Goal: Task Accomplishment & Management: Manage account settings

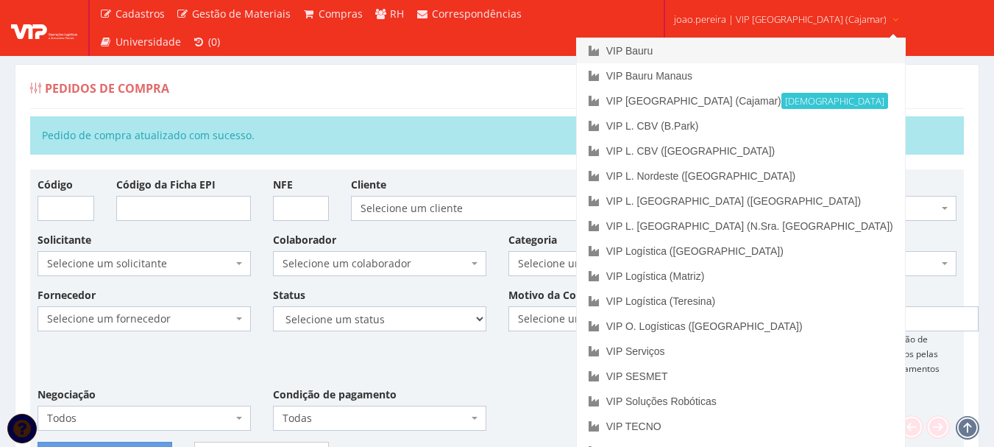
click at [692, 51] on link "VIP Bauru" at bounding box center [741, 50] width 328 height 25
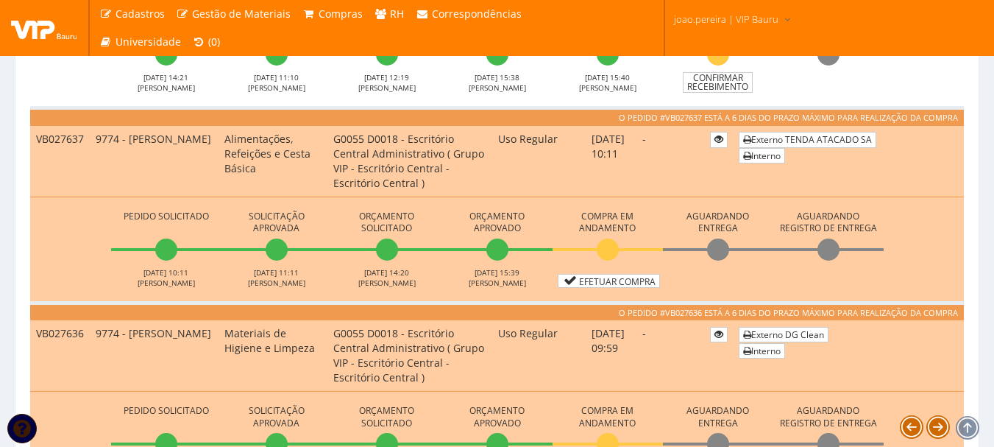
scroll to position [368, 0]
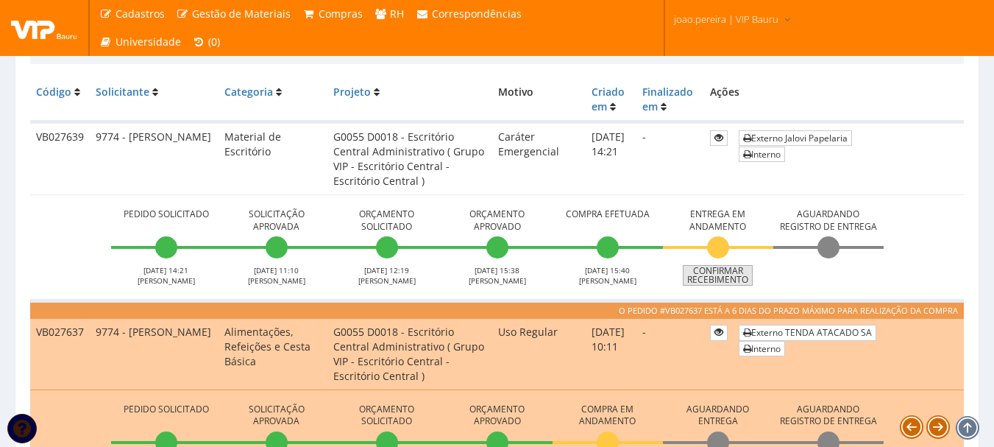
click at [722, 268] on link "Confirmar Recebimento" at bounding box center [718, 275] width 70 height 21
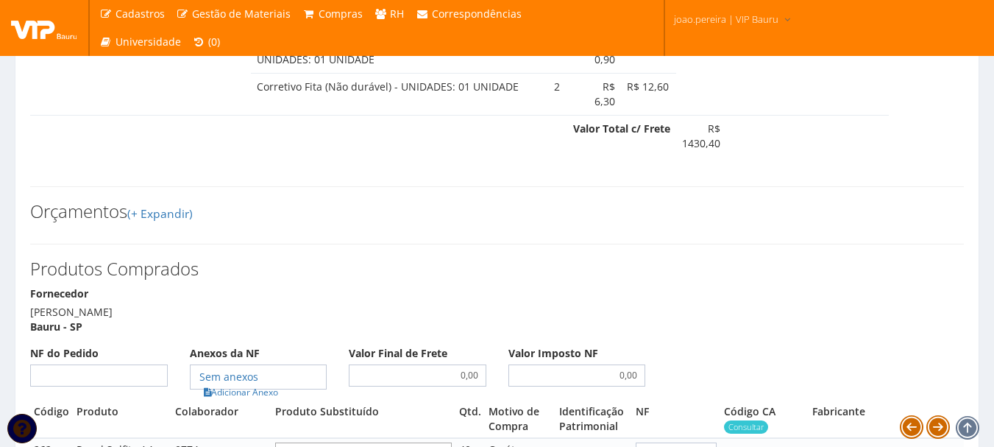
scroll to position [956, 0]
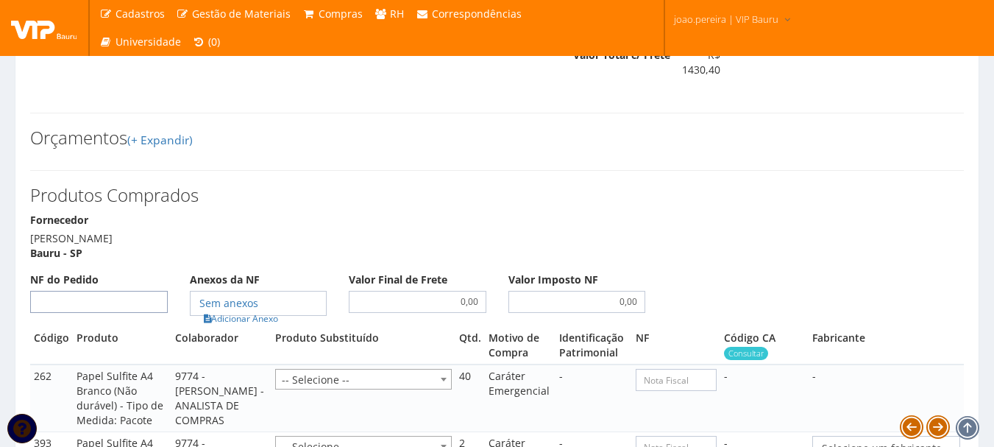
click at [70, 313] on input "NF do Pedido" at bounding box center [99, 302] width 138 height 22
type input "156732"
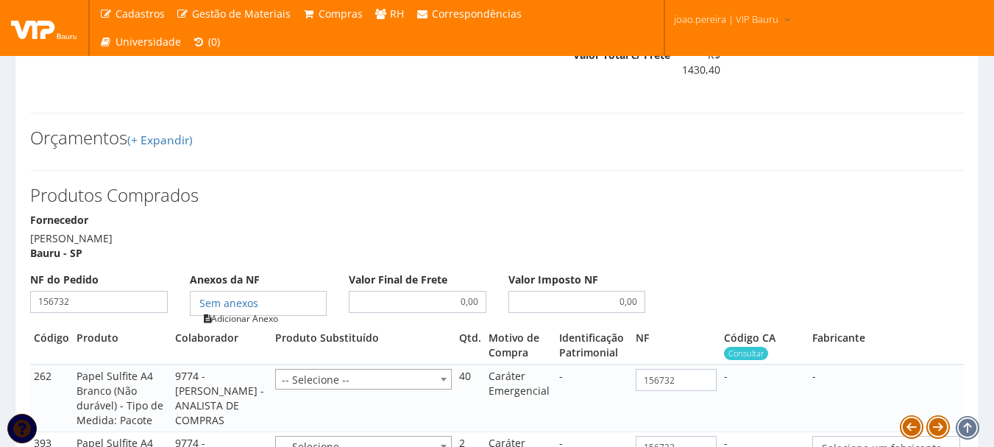
type input "156732"
click at [247, 326] on link "Adicionar Anexo" at bounding box center [240, 317] width 83 height 15
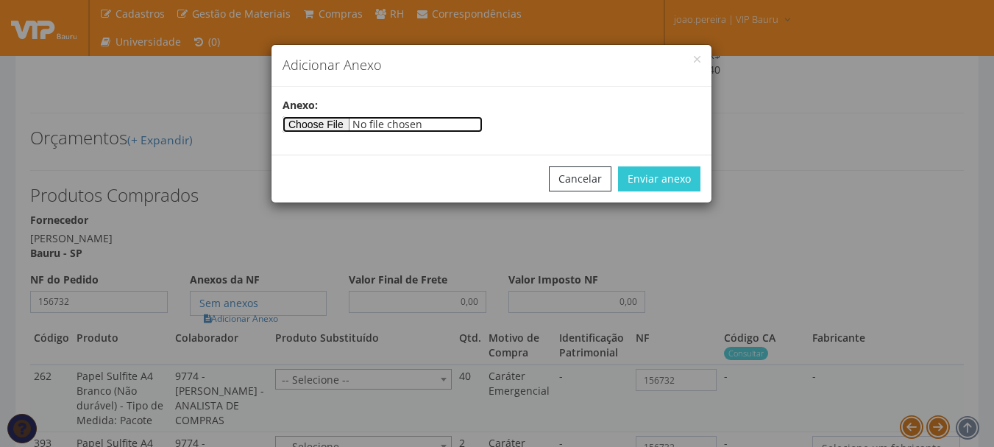
click at [329, 131] on input"] "file" at bounding box center [382, 124] width 200 height 16
type input"] "C:\fakepath\NF 156.732 - JALOVI.jpg"
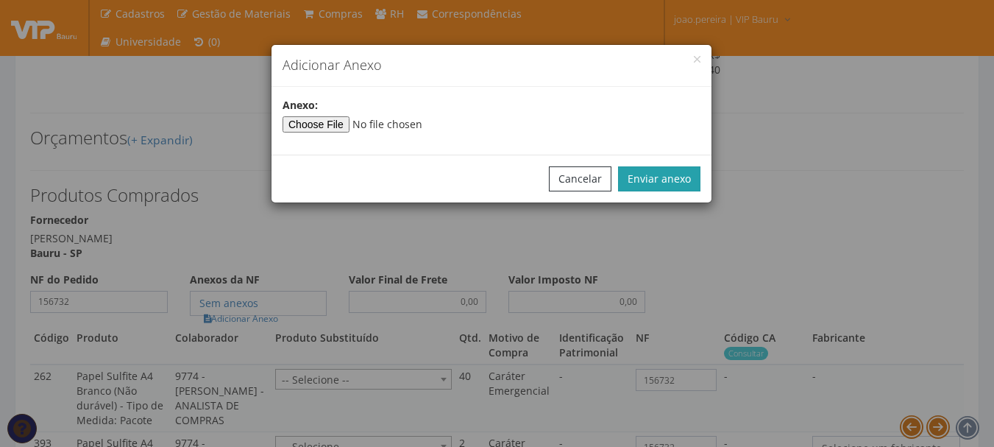
click at [671, 184] on button "Enviar anexo" at bounding box center [659, 178] width 82 height 25
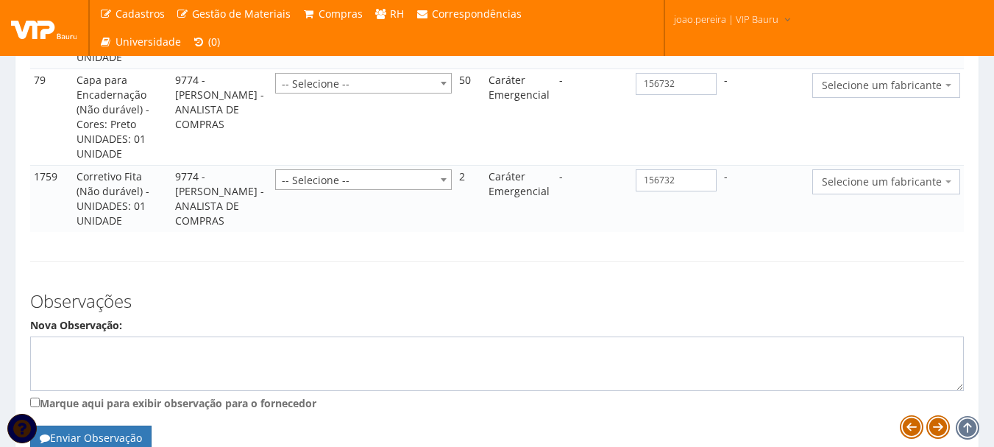
scroll to position [1643, 0]
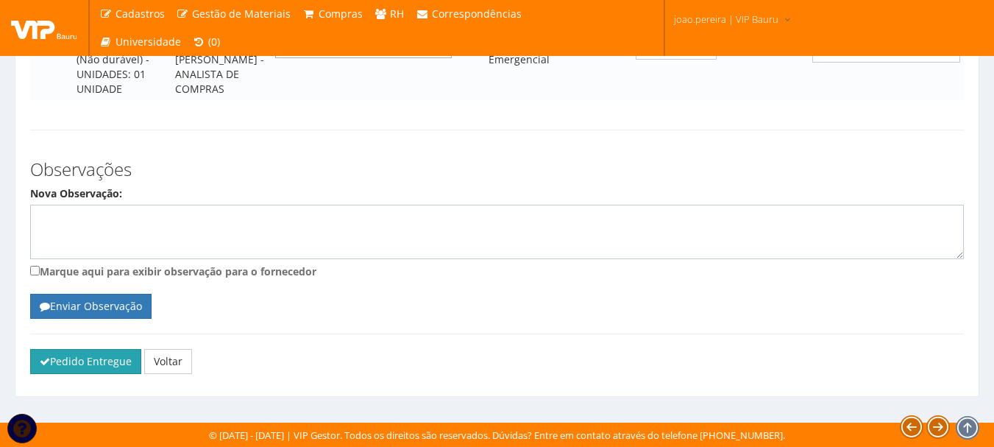
click at [75, 357] on button "Pedido Entregue" at bounding box center [85, 361] width 111 height 25
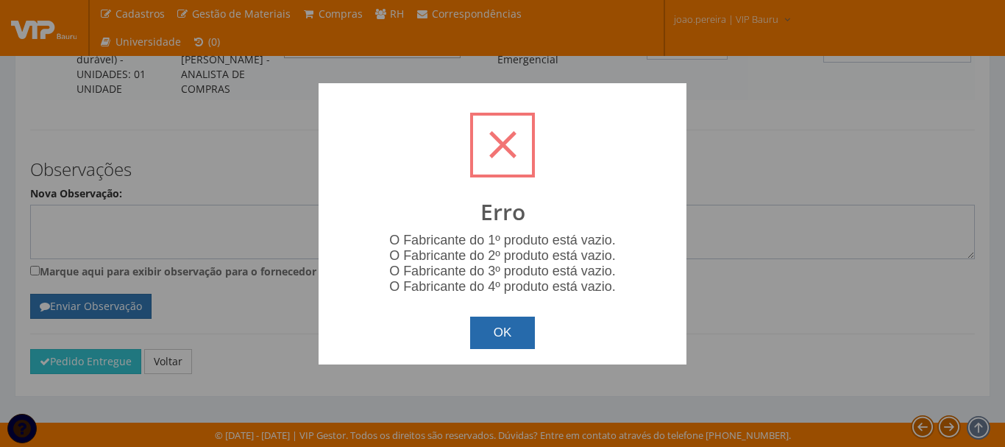
click at [510, 344] on button "OK" at bounding box center [502, 332] width 65 height 32
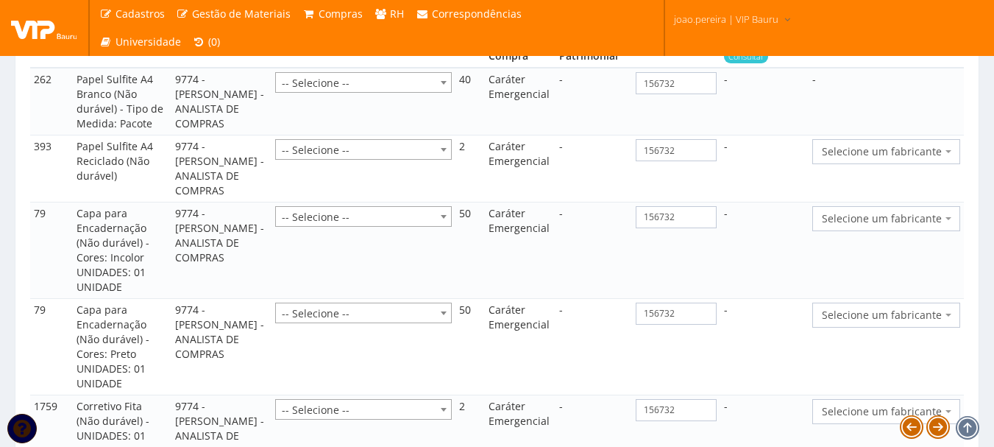
scroll to position [1276, 0]
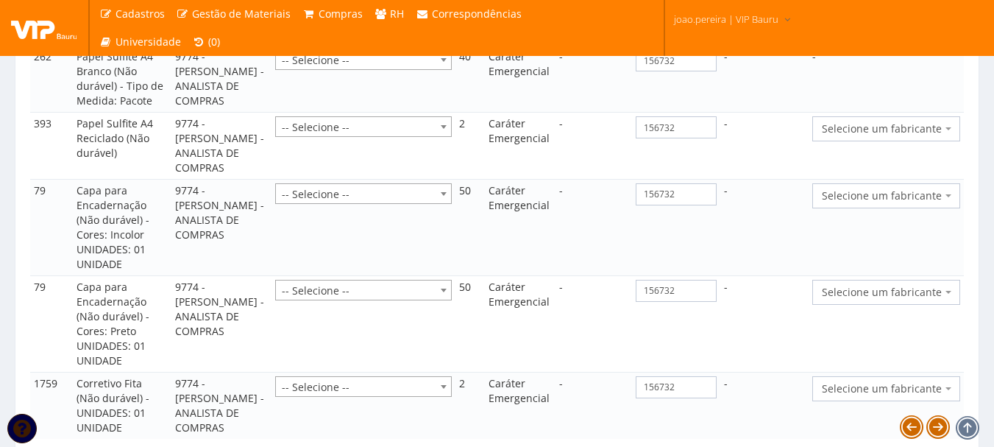
click at [914, 136] on span "Selecione um fabricante" at bounding box center [882, 128] width 120 height 15
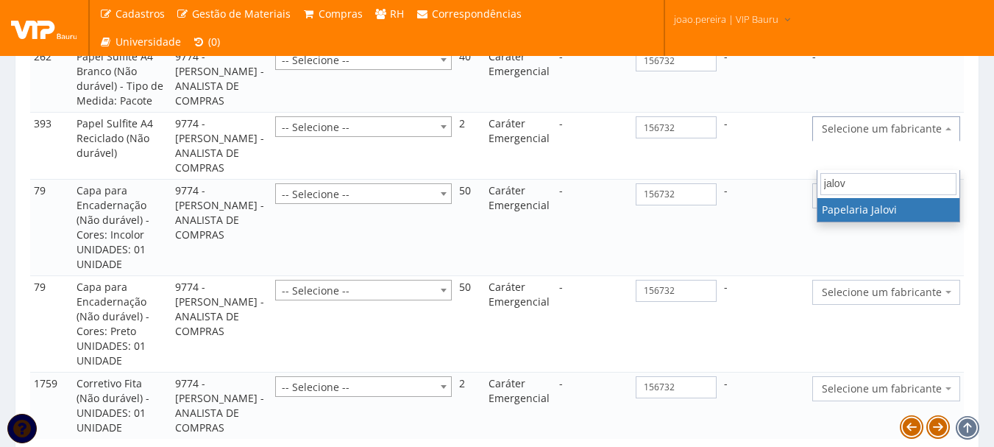
type input "jalovi"
select select "486"
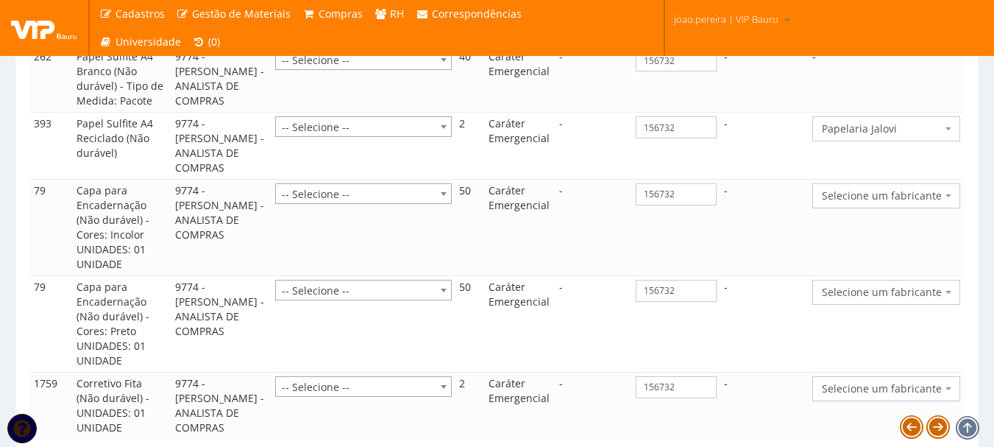
click at [940, 203] on span "Selecione um fabricante" at bounding box center [882, 195] width 120 height 15
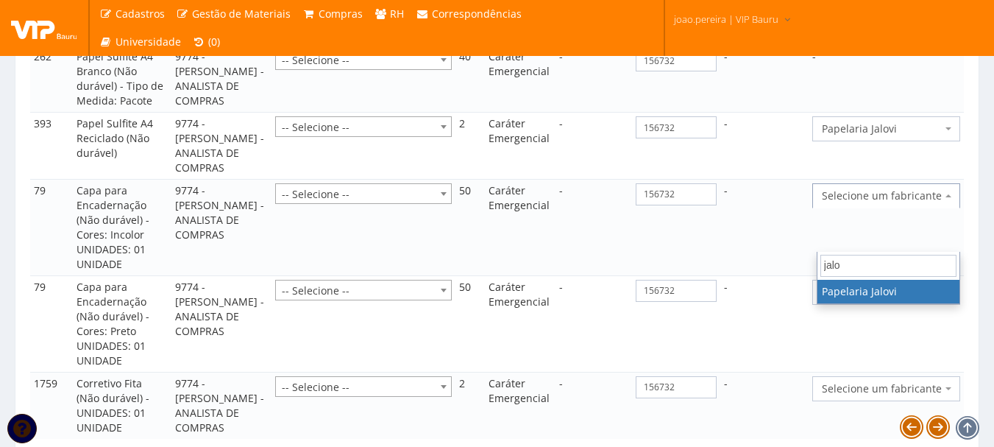
type input "jalov"
select select "486"
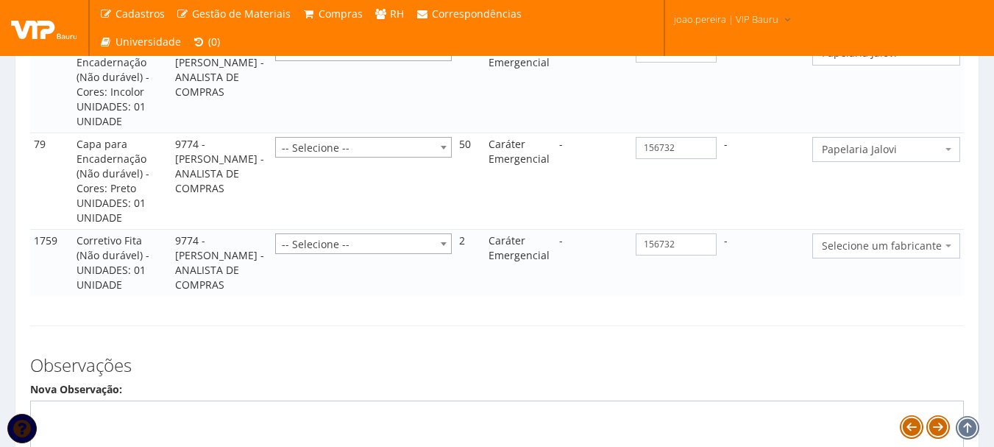
scroll to position [1423, 0]
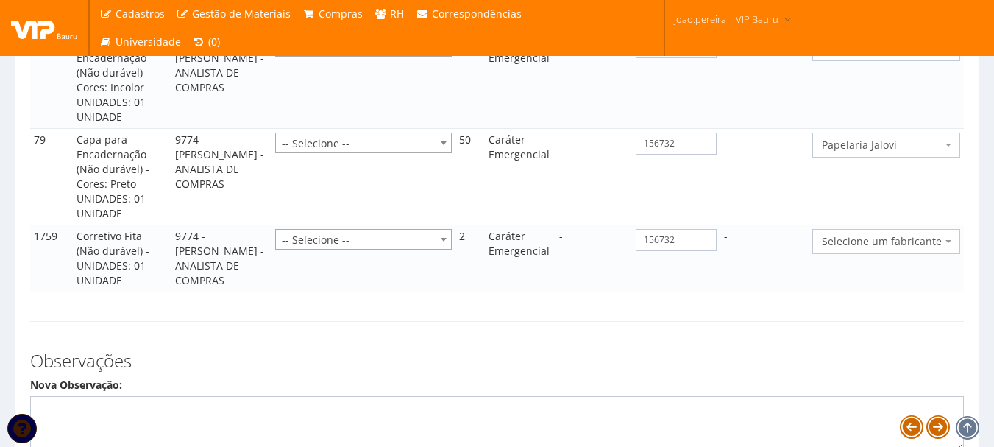
click at [911, 249] on span "Selecione um fabricante" at bounding box center [882, 241] width 120 height 15
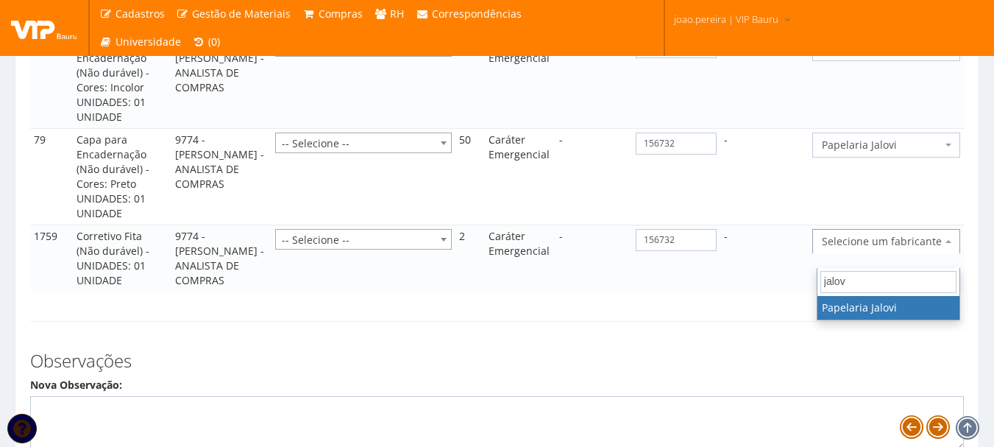
type input "jalovi"
select select "486"
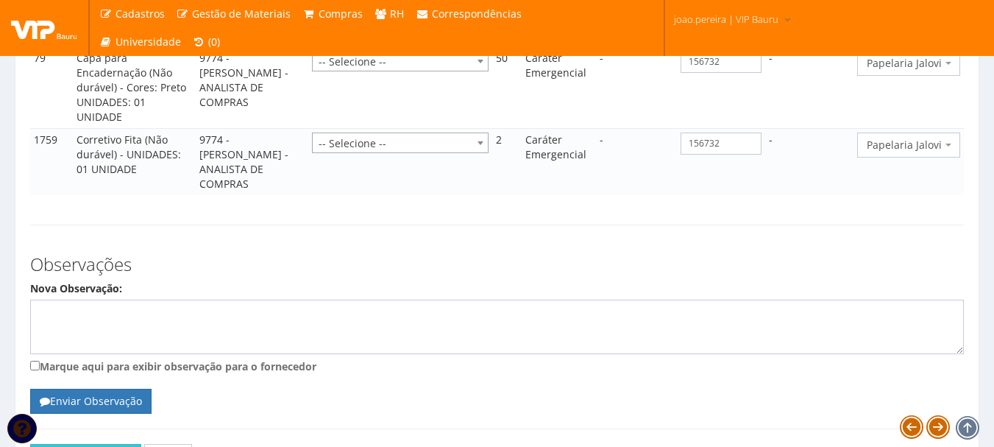
scroll to position [1570, 0]
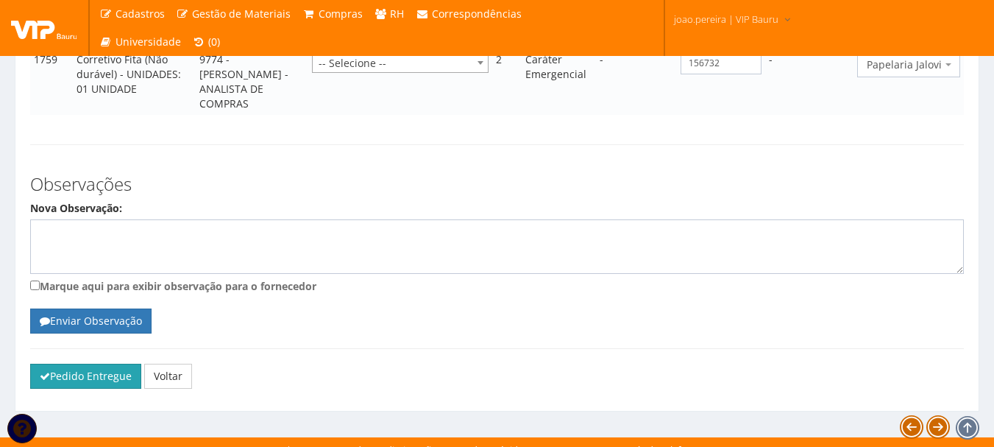
click at [46, 371] on icon "submit" at bounding box center [45, 376] width 10 height 10
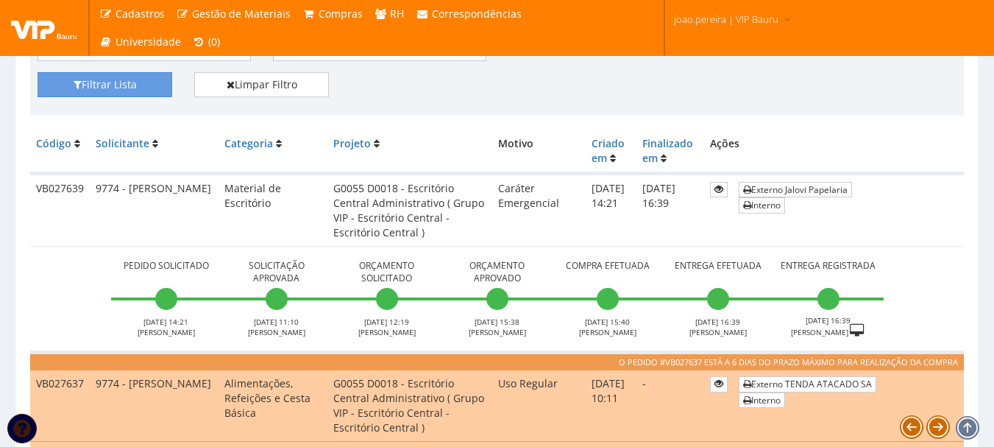
scroll to position [368, 0]
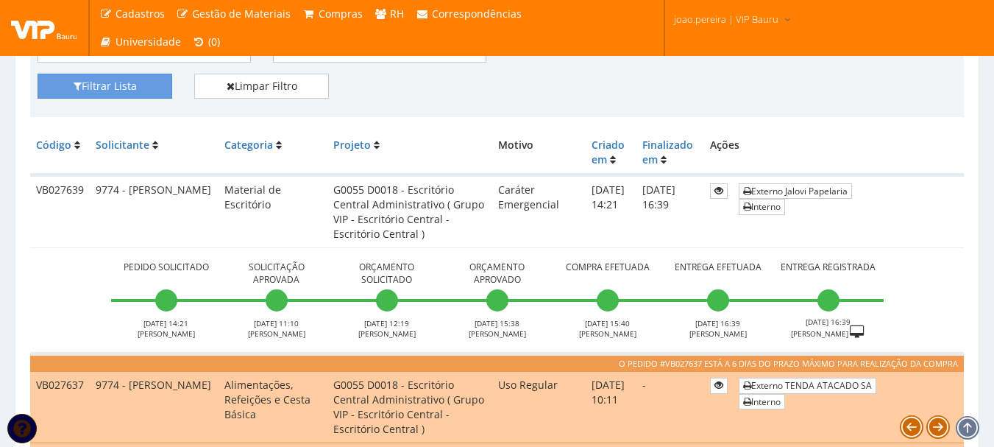
click at [950, 236] on td "Externo Jalovi Papelaria Interno" at bounding box center [848, 211] width 231 height 73
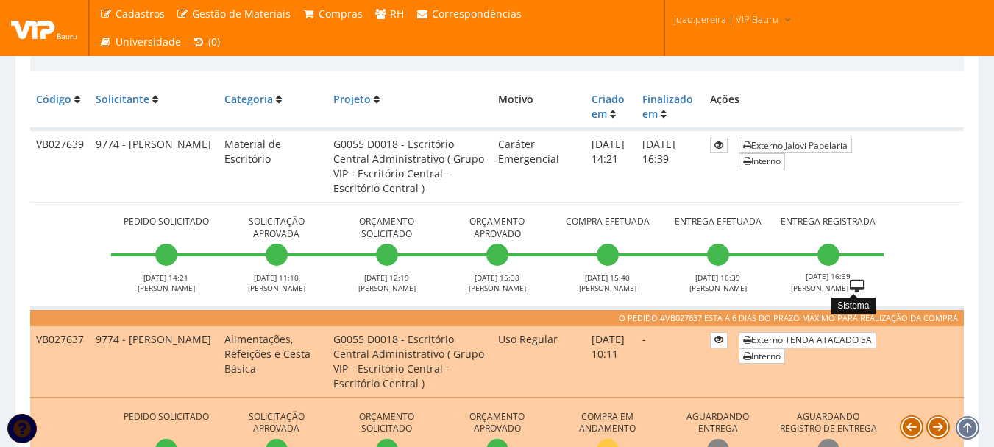
scroll to position [388, 0]
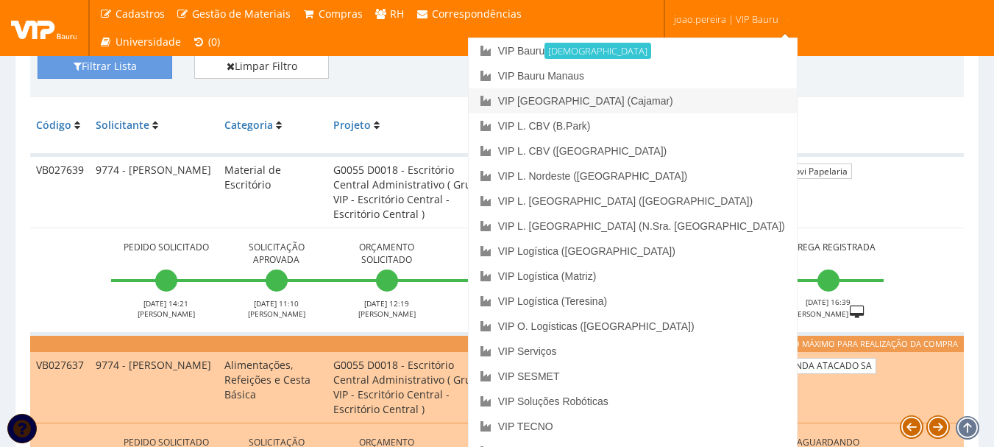
click at [702, 99] on link "VIP [GEOGRAPHIC_DATA] (Cajamar)" at bounding box center [633, 100] width 328 height 25
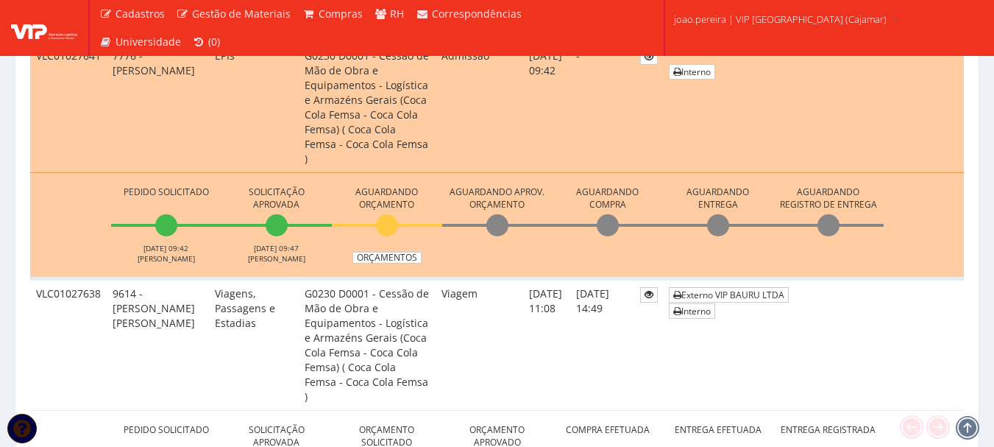
scroll to position [736, 0]
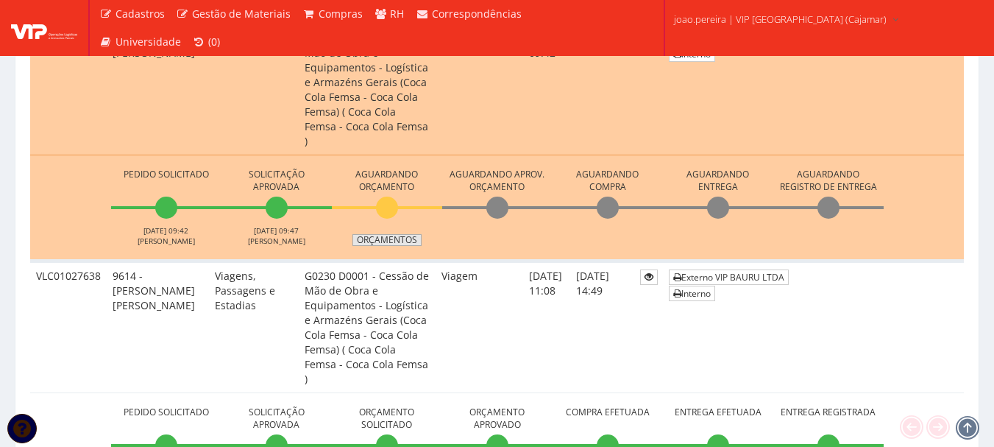
click at [383, 234] on link "Orçamentos" at bounding box center [386, 240] width 69 height 12
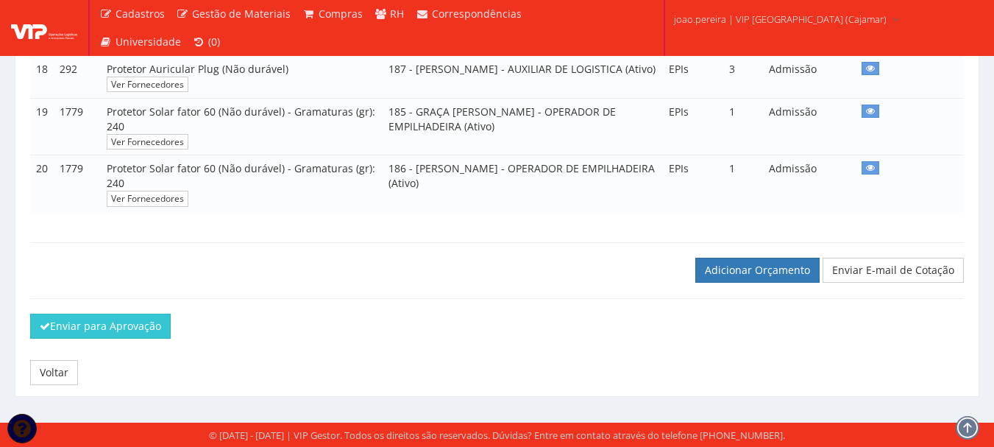
scroll to position [1194, 0]
click at [763, 271] on link "Adicionar Orçamento" at bounding box center [757, 269] width 124 height 25
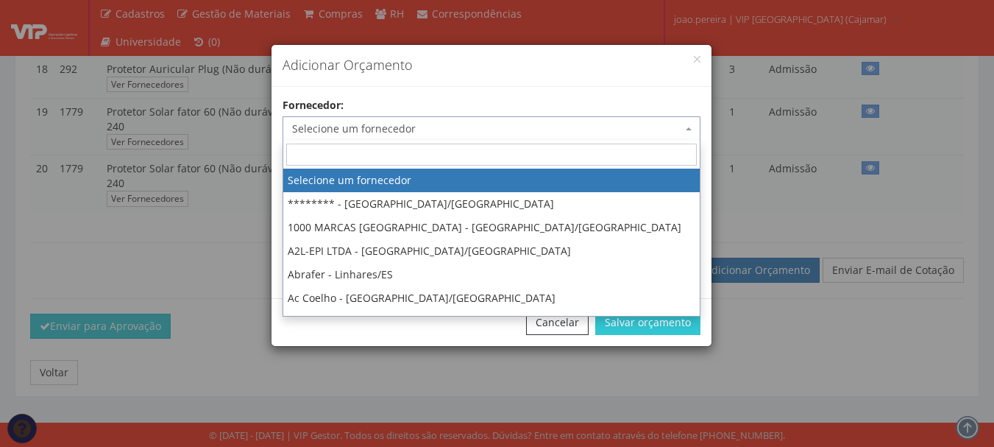
click at [484, 128] on span "Selecione um fornecedor" at bounding box center [487, 128] width 390 height 15
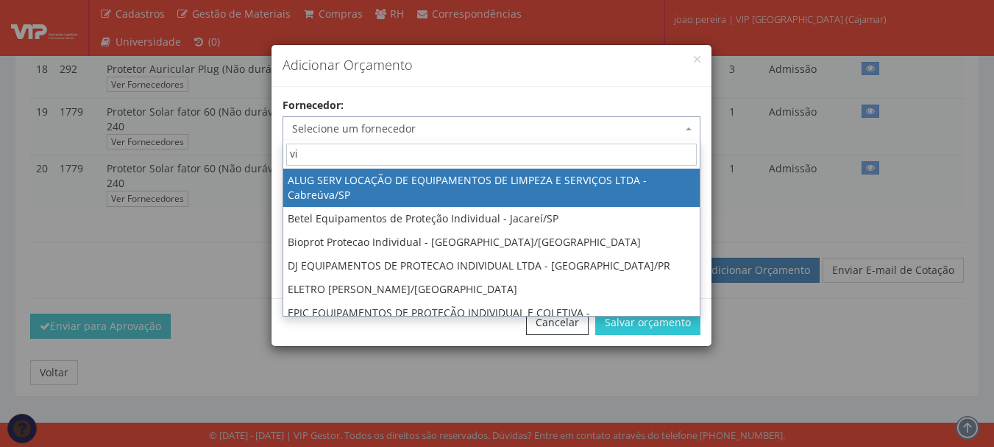
type input "vip"
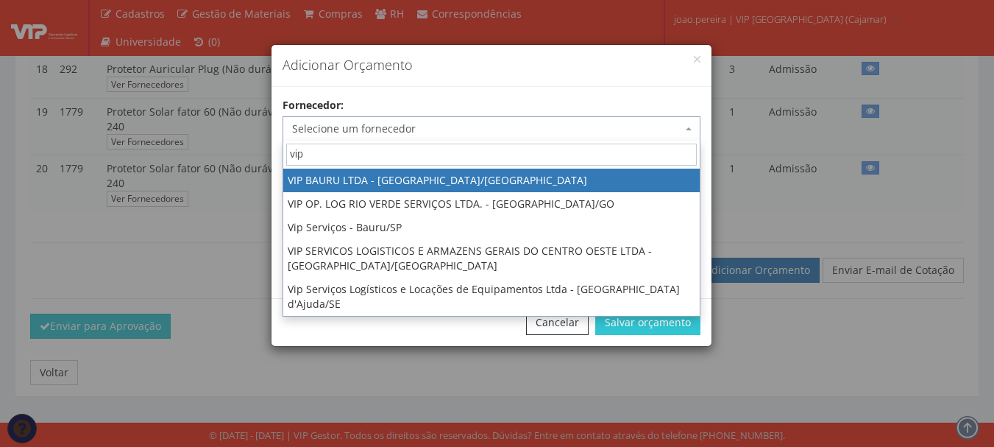
select select "532"
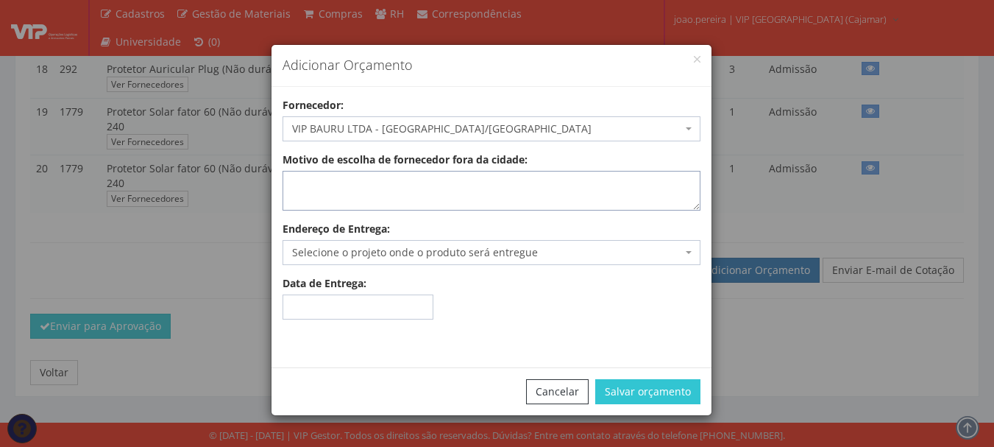
click at [346, 174] on textarea "Motivo de escolha de fornecedor fora da cidade:" at bounding box center [491, 191] width 418 height 40
type textarea "Estoque"
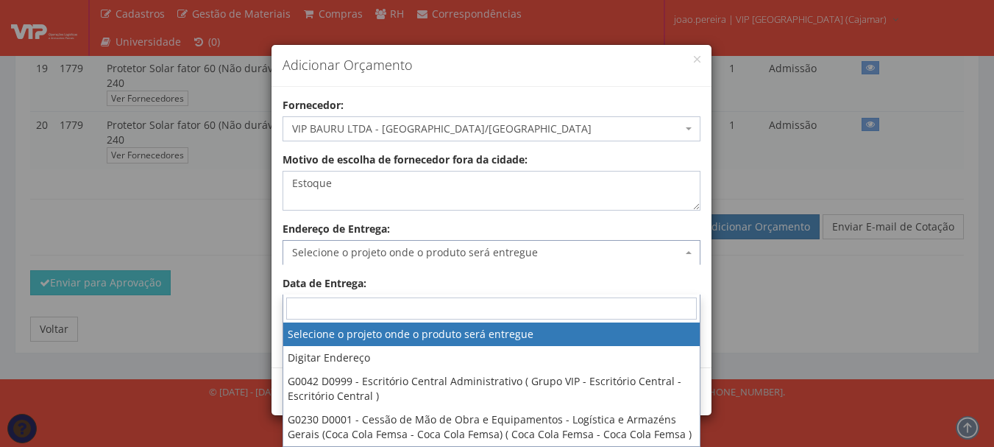
click at [538, 255] on span "Selecione o projeto onde o produto será entregue" at bounding box center [487, 252] width 390 height 15
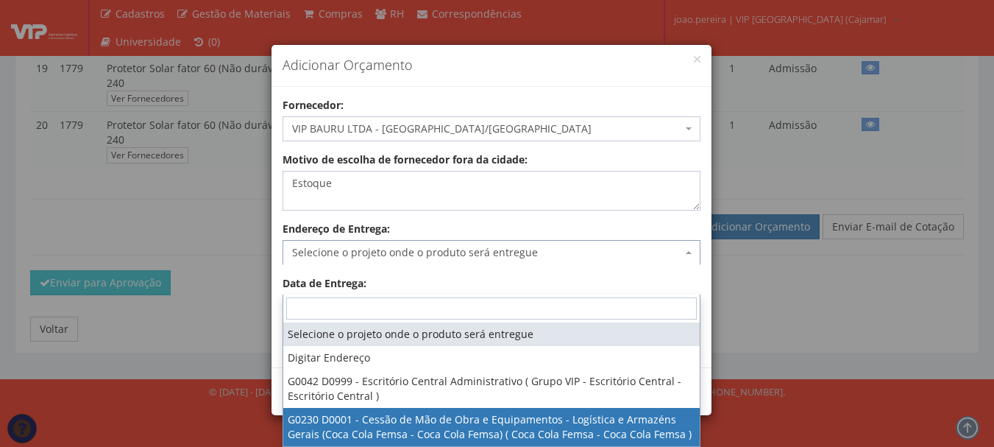
select select "230"
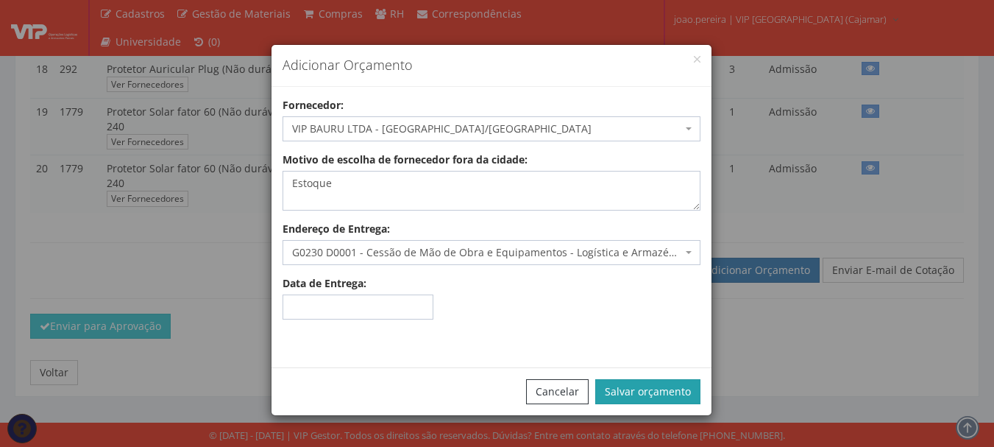
click at [650, 389] on button "Salvar orçamento" at bounding box center [647, 391] width 105 height 25
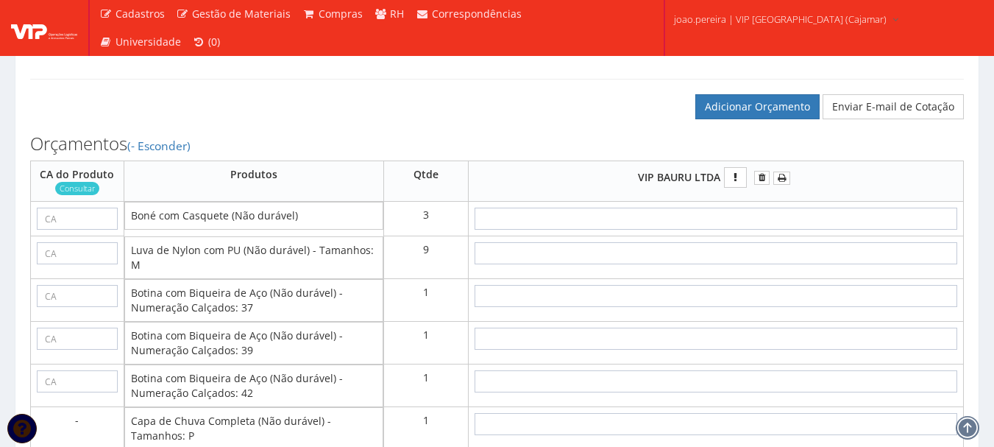
scroll to position [1324, 0]
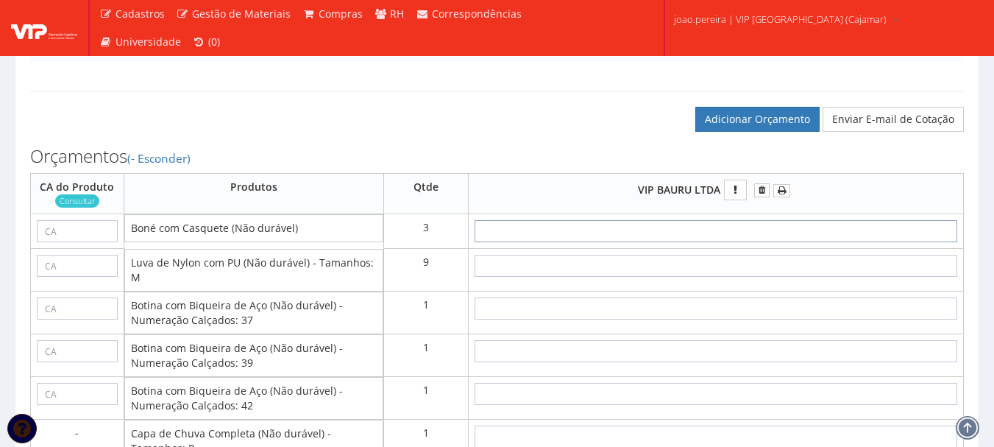
click at [744, 242] on input "text" at bounding box center [715, 231] width 483 height 22
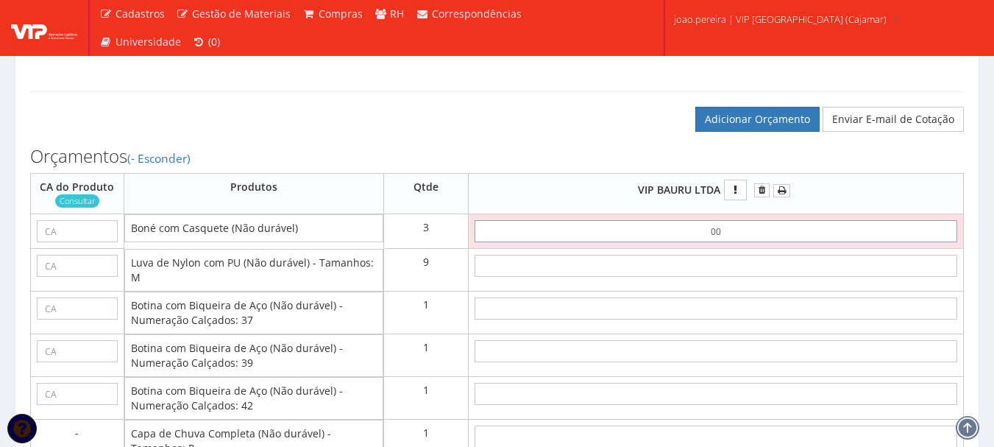
type input "0,01"
type input "0,03"
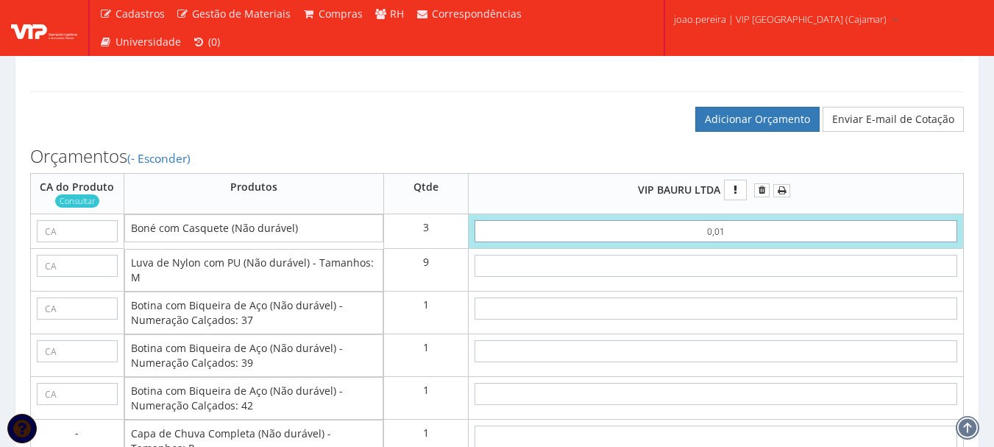
type input "0,01"
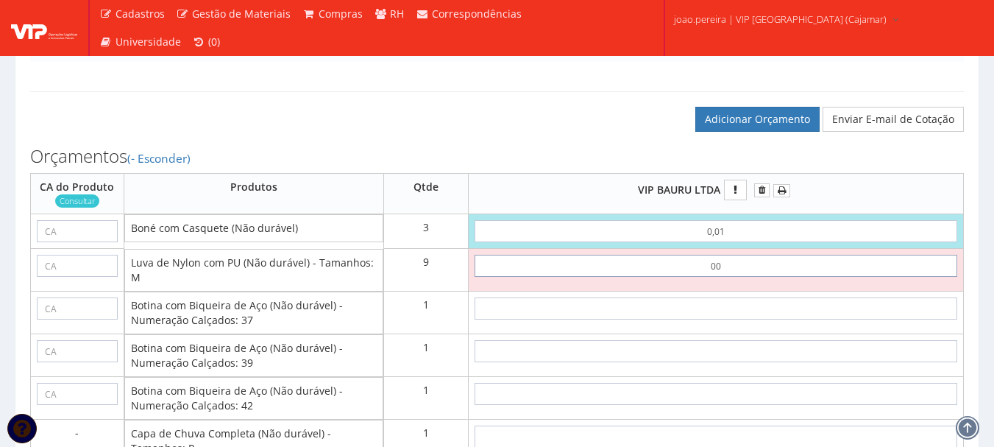
type input "0,01"
type input "0,12"
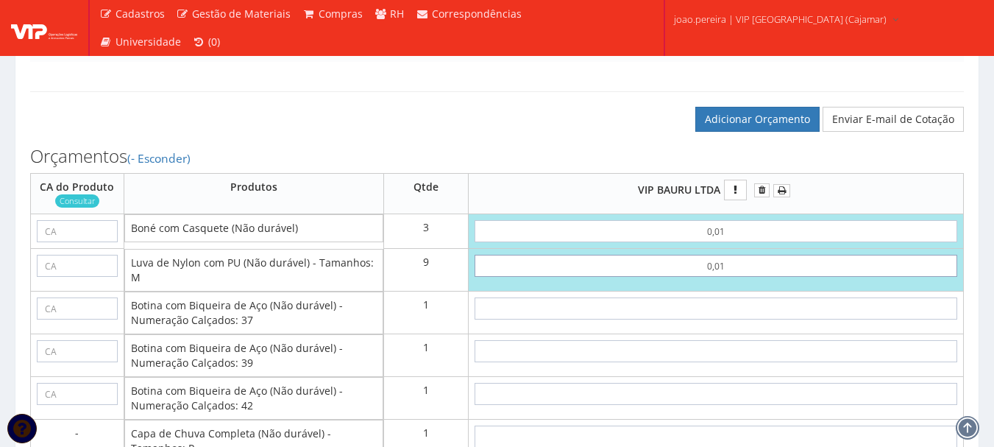
type input "0,01"
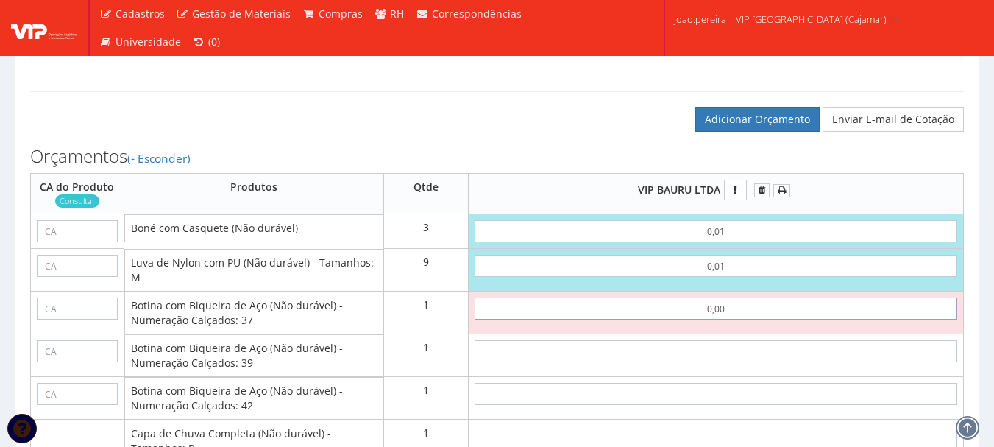
type input "00,01"
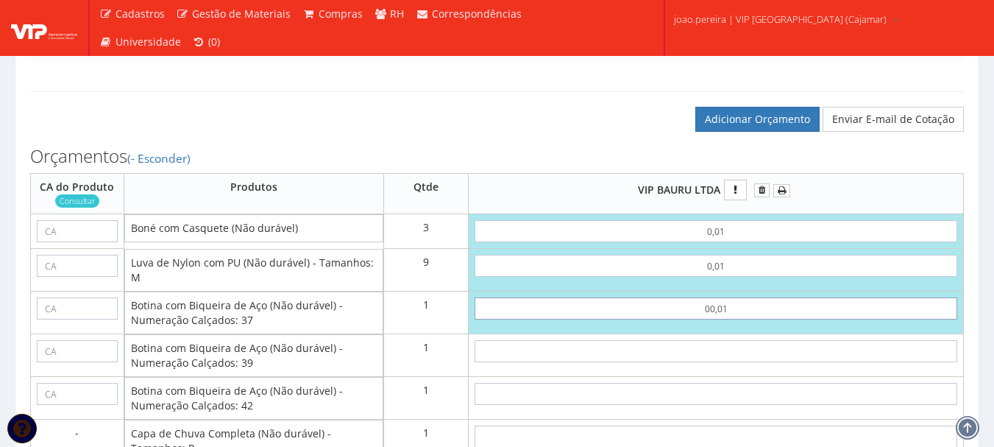
type input "0,13"
drag, startPoint x: 675, startPoint y: 388, endPoint x: 622, endPoint y: 384, distance: 53.1
click at [622, 319] on input "00,01" at bounding box center [715, 308] width 483 height 22
type input "0"
type input "0,12"
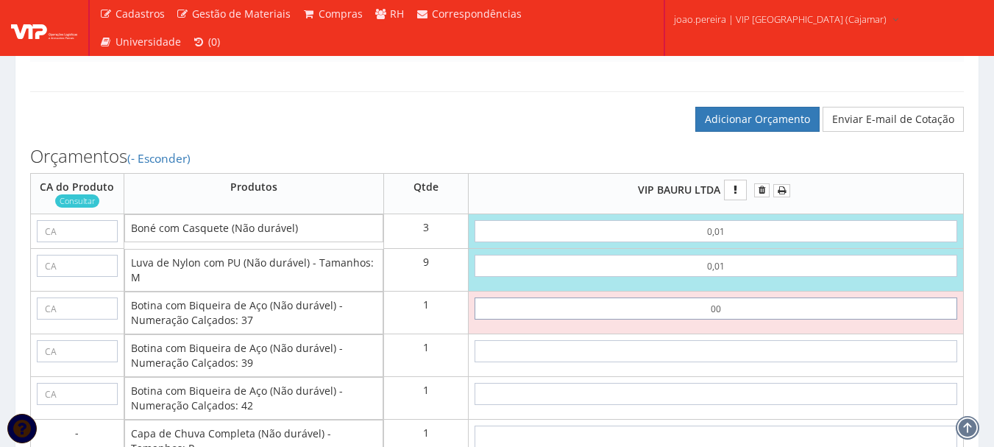
type input "0,01"
type input "0,13"
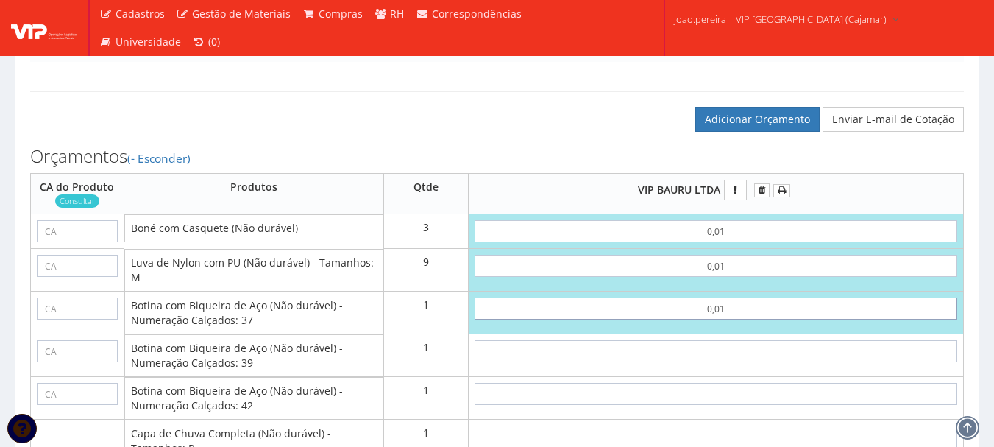
type input "0,01"
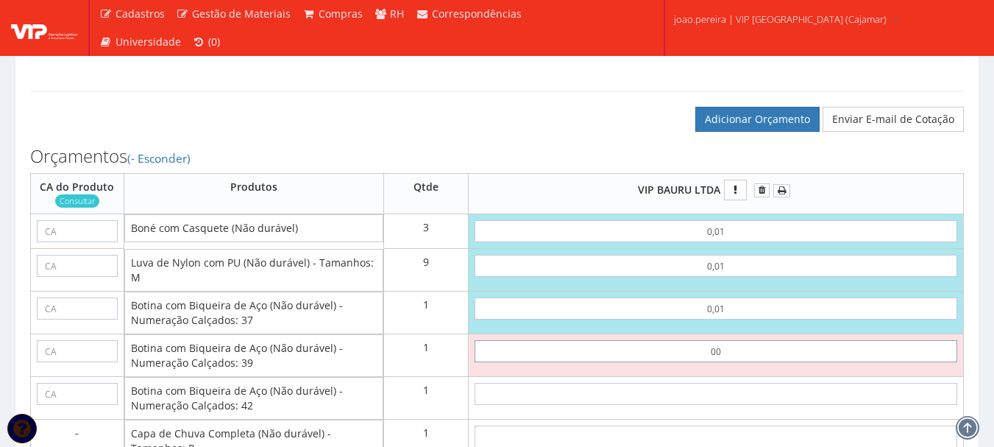
type input "0,01"
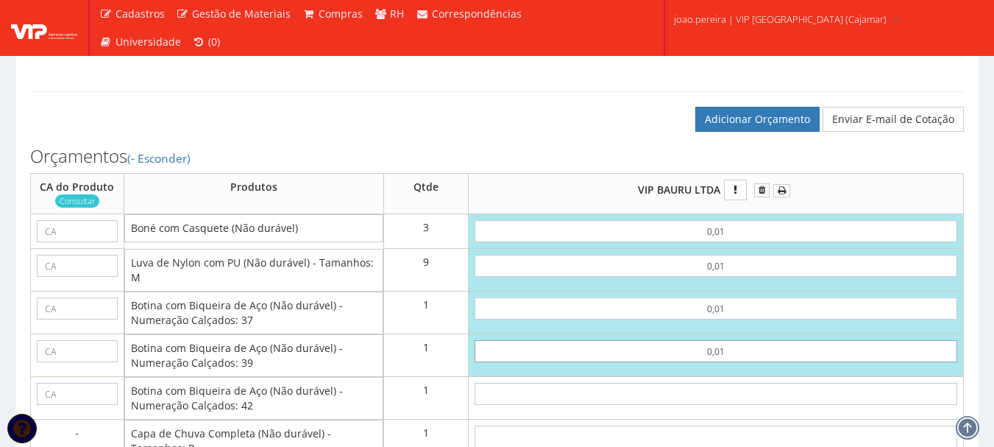
type input "0,14"
type input "0,01"
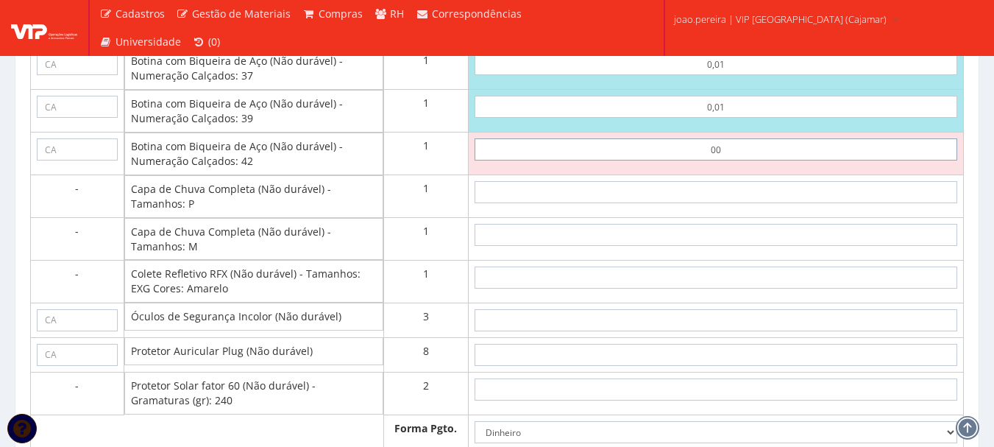
type input "0,01"
type input "0,15"
type input "0,01"
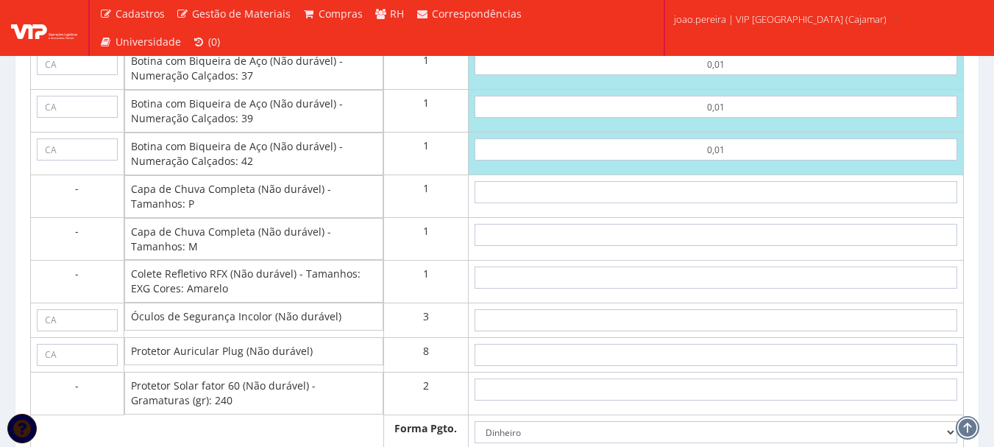
click at [755, 175] on td "0,01" at bounding box center [716, 153] width 495 height 43
click at [747, 203] on input "text" at bounding box center [715, 192] width 483 height 22
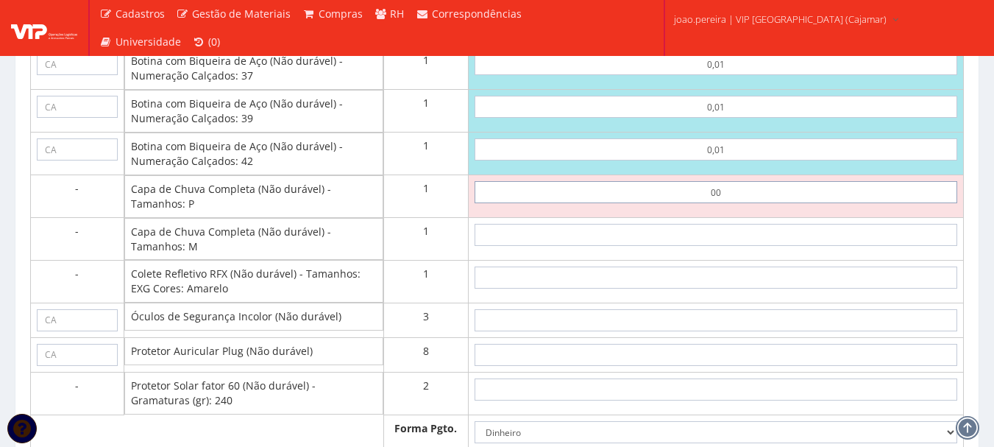
type input "0,01"
type input "0,16"
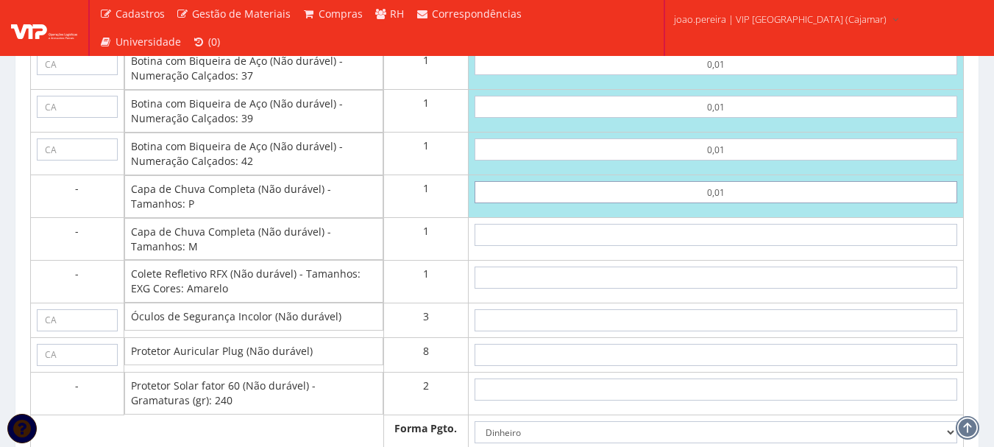
type input "0,01"
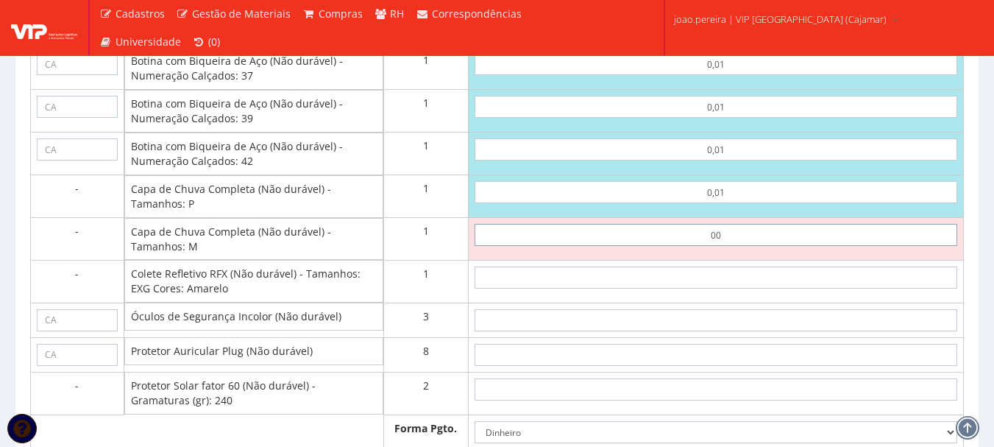
type input "0,01"
type input "0,17"
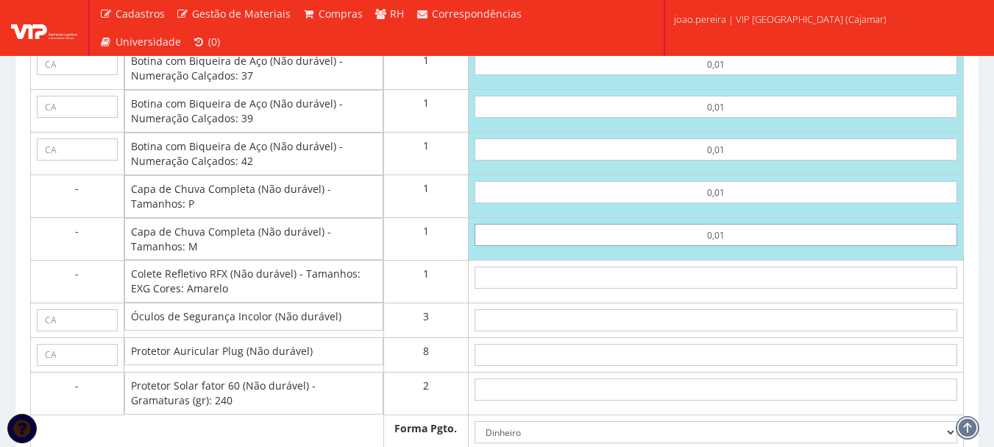
type input "0,01"
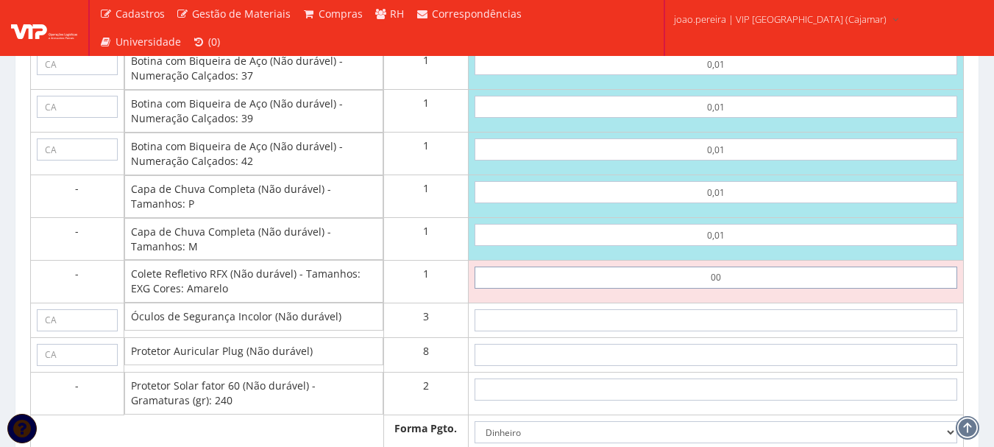
type input "0,01"
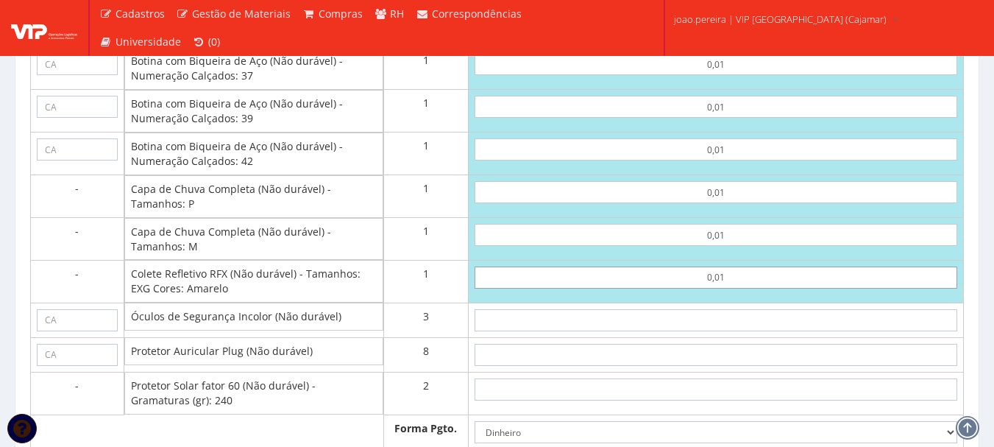
type input "0,18"
type input "0,01"
type input "0"
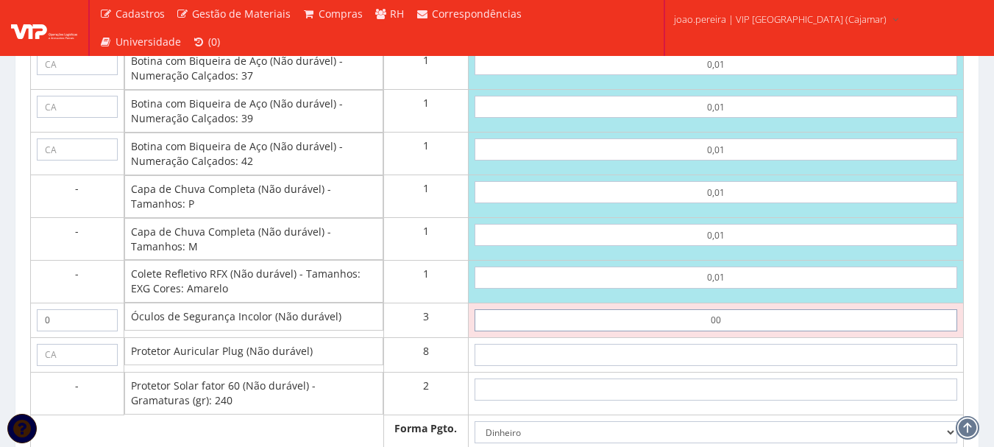
type input "0,01"
type input "0,21"
type input "0,01"
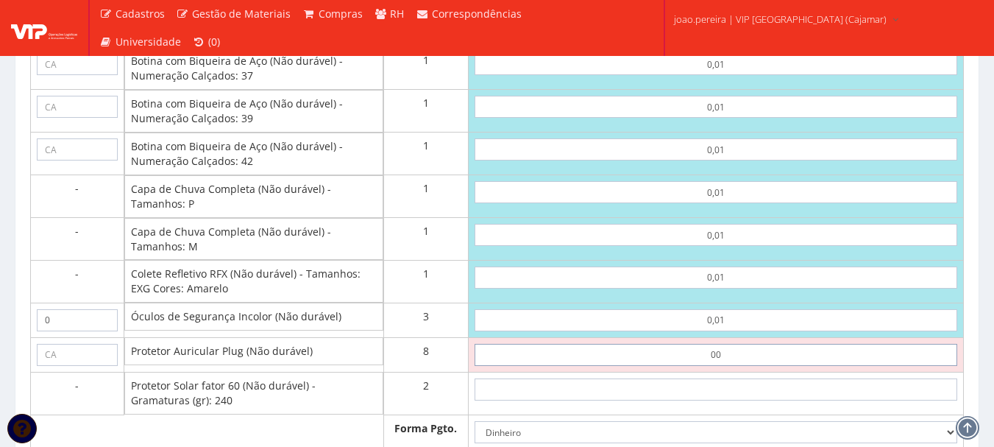
type input "0,01"
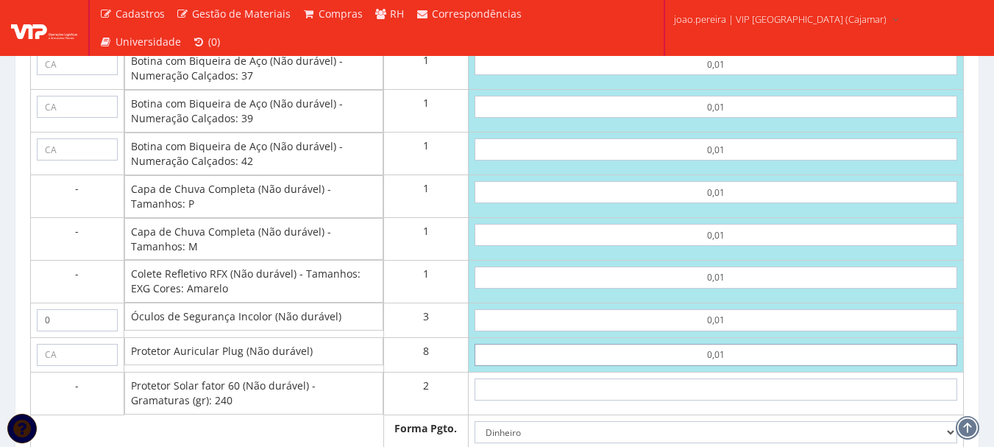
type input "0,29"
type input "0,01"
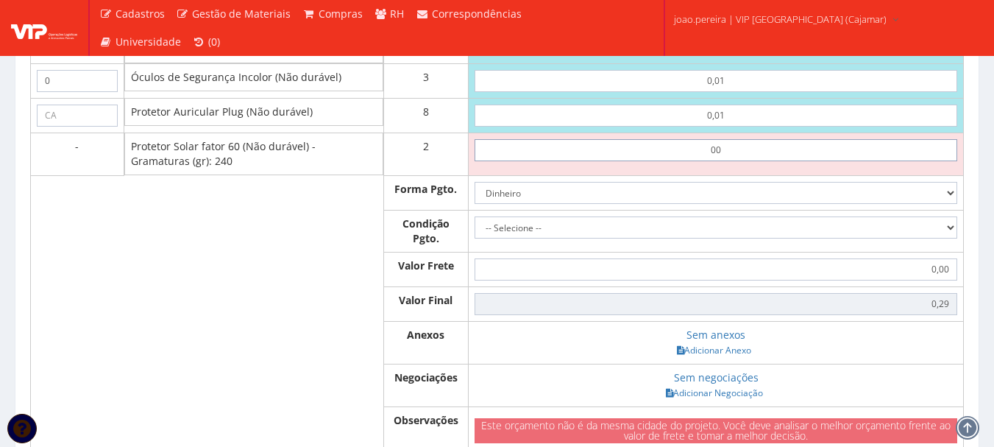
type input "0,01"
type input "0,31"
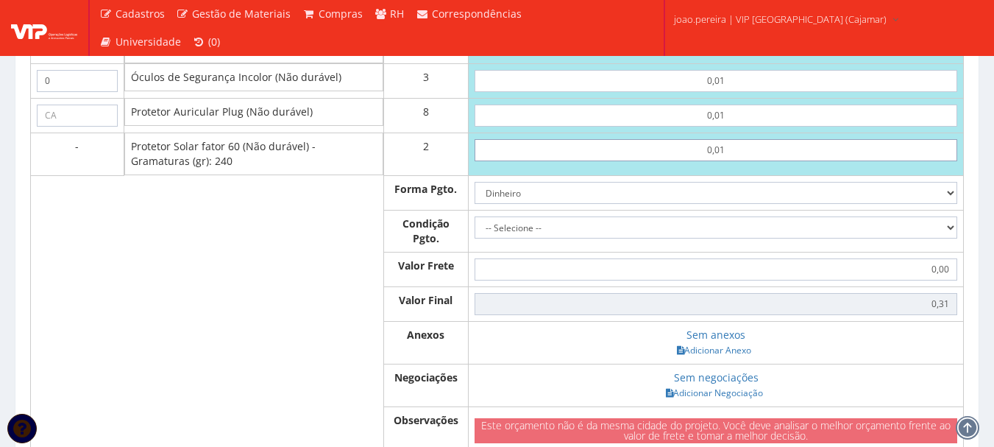
type input "00,11"
type input "0,51"
type input "0,01"
type input "0,31"
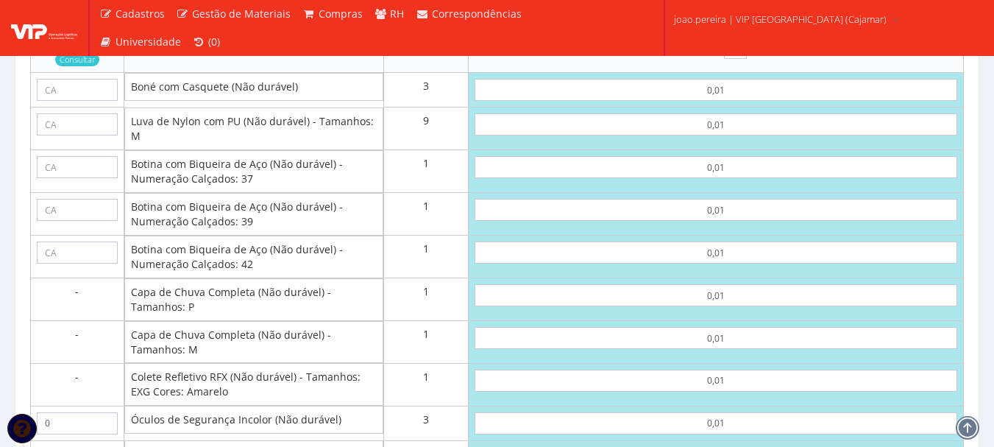
scroll to position [1440, 0]
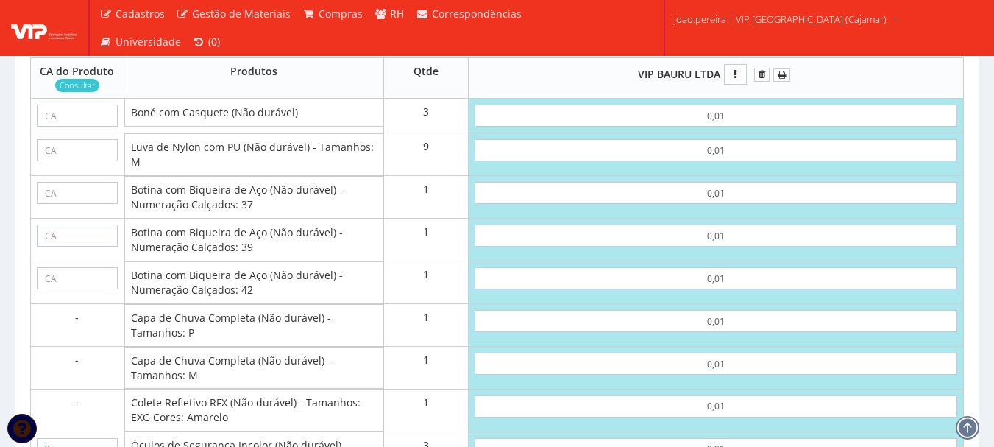
type input "0,01"
click at [76, 127] on input "text" at bounding box center [77, 115] width 81 height 22
click at [49, 127] on input "text" at bounding box center [77, 115] width 81 height 22
paste input "40033"
type input "40033"
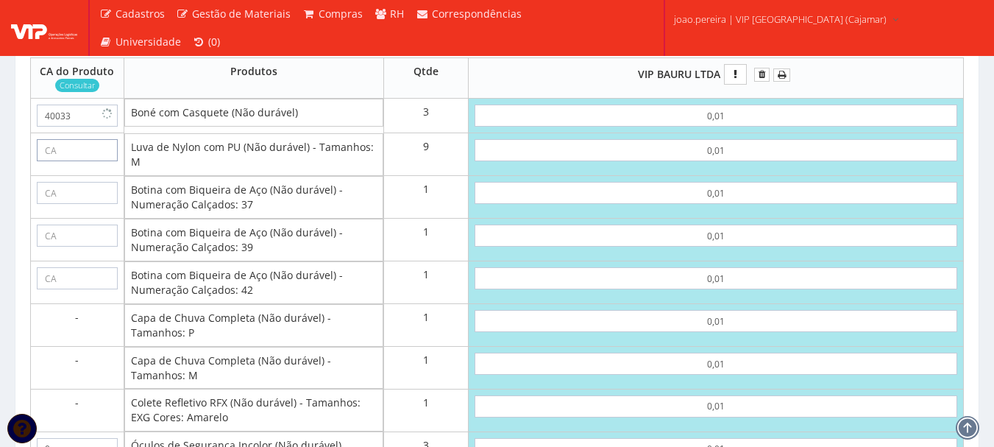
click at [93, 161] on input "text" at bounding box center [77, 150] width 81 height 22
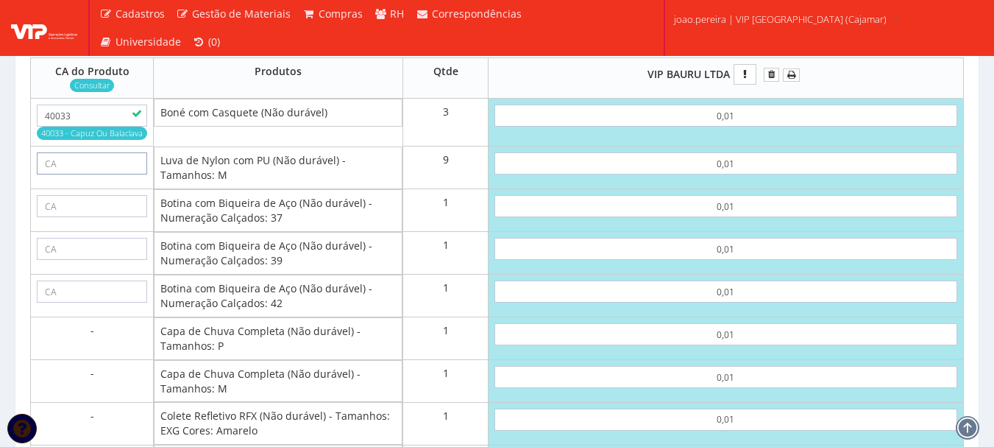
click at [63, 174] on input "text" at bounding box center [92, 163] width 110 height 22
paste input "30916"
type input "30916"
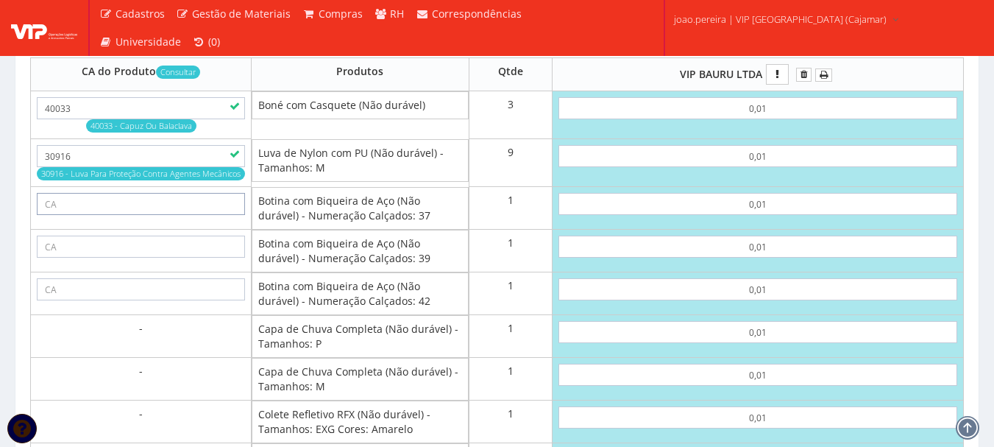
click at [94, 215] on input "text" at bounding box center [141, 204] width 208 height 22
paste input "43339"
type input "43339"
click at [71, 257] on input "text" at bounding box center [141, 246] width 208 height 22
paste input "43339"
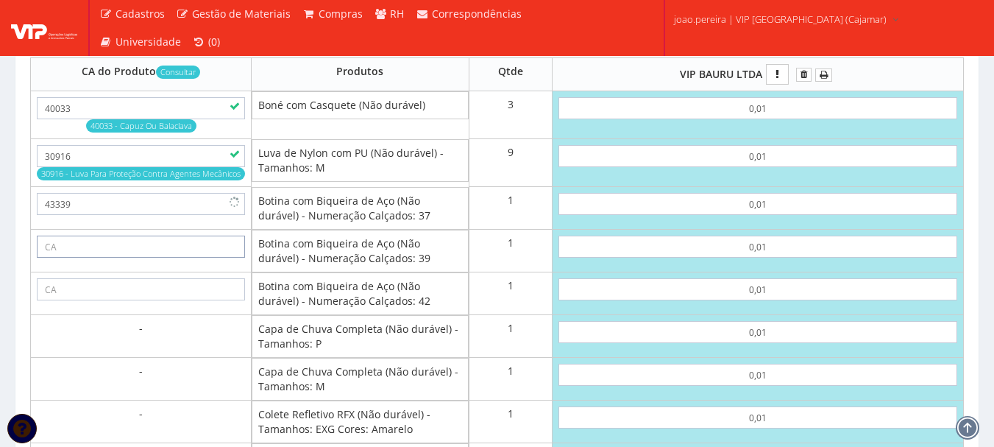
type input "43339"
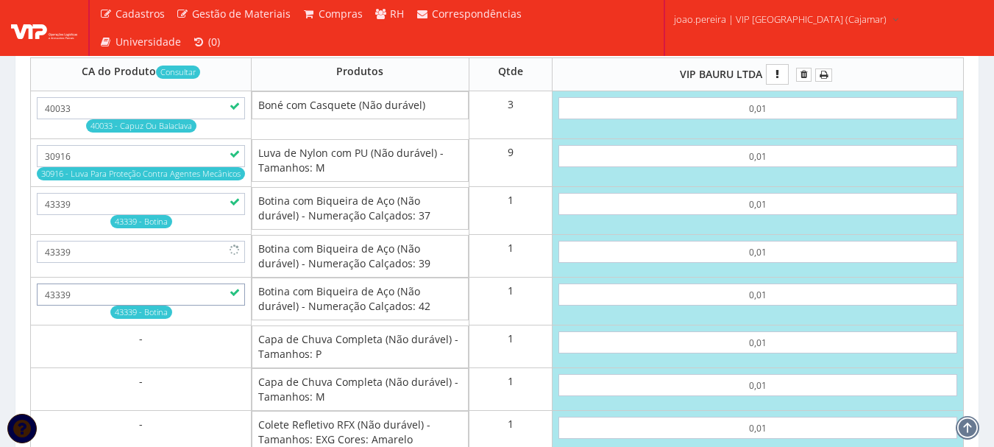
click at [77, 305] on input "43339" at bounding box center [141, 294] width 208 height 22
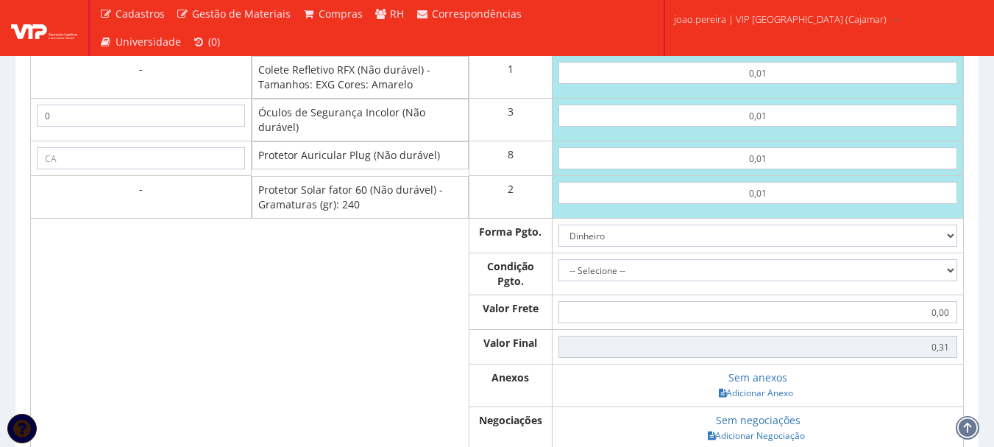
scroll to position [1807, 0]
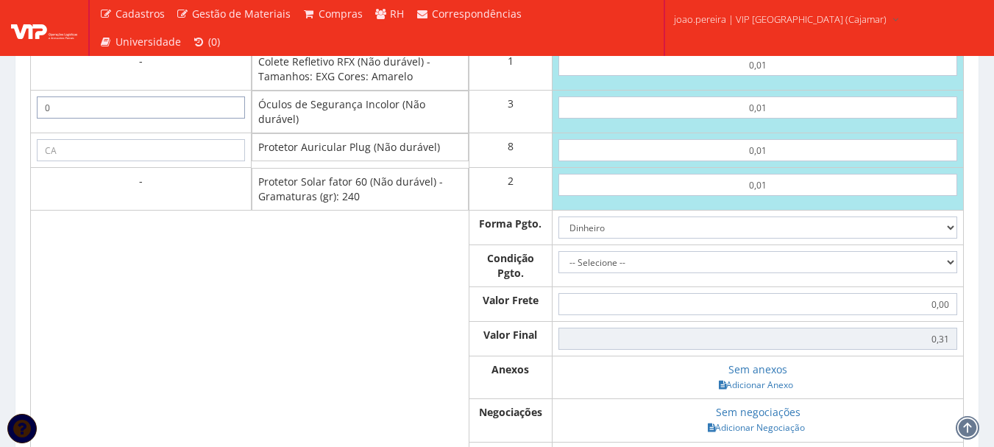
click at [96, 118] on input "0" at bounding box center [141, 107] width 208 height 22
click at [109, 118] on input "text" at bounding box center [141, 107] width 208 height 22
paste input "11268"
type input "11268"
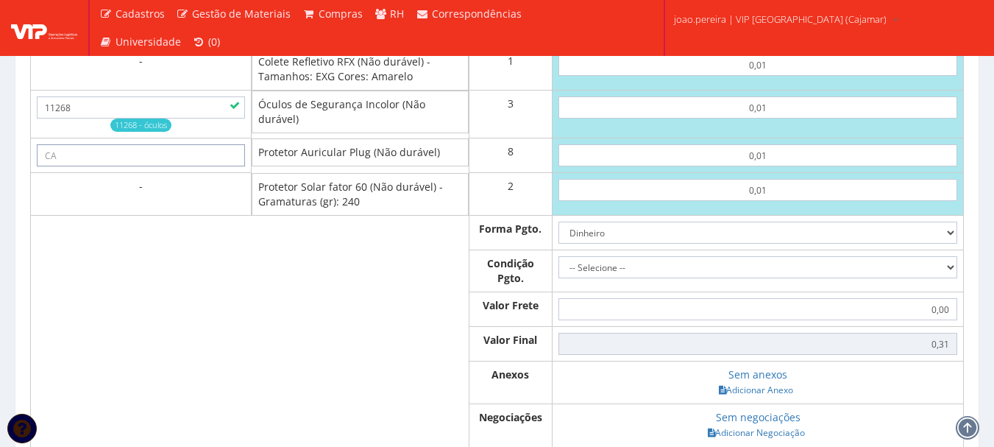
click at [75, 166] on input "text" at bounding box center [141, 155] width 208 height 22
paste input "5745"
type input "5745"
click at [283, 292] on td at bounding box center [361, 271] width 218 height 42
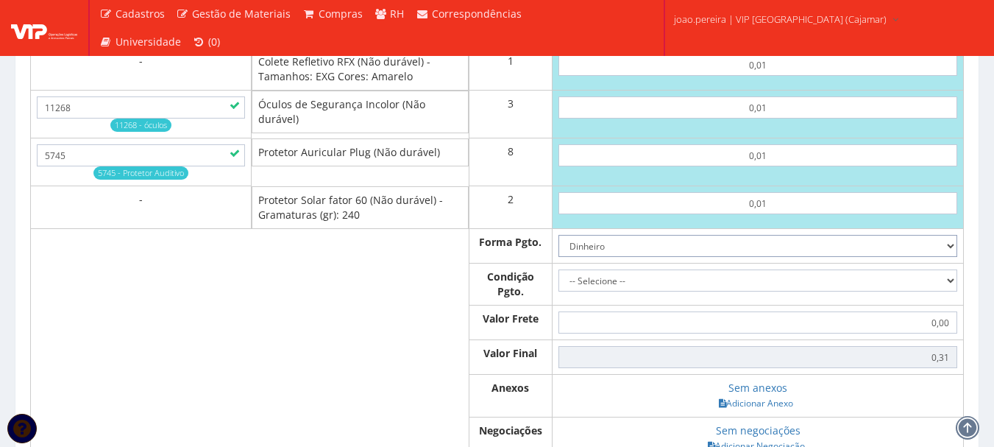
click at [952, 257] on select "Dinheiro Boleto Bancário Depósito Transferência Bancária Cartão de Crédito Cart…" at bounding box center [757, 246] width 399 height 22
click at [952, 291] on select "-- Selecione -- À vista 7 dias 10 dias" at bounding box center [757, 280] width 399 height 22
select select "0"
click at [558, 291] on select "-- Selecione -- À vista 7 dias 10 dias" at bounding box center [757, 280] width 399 height 22
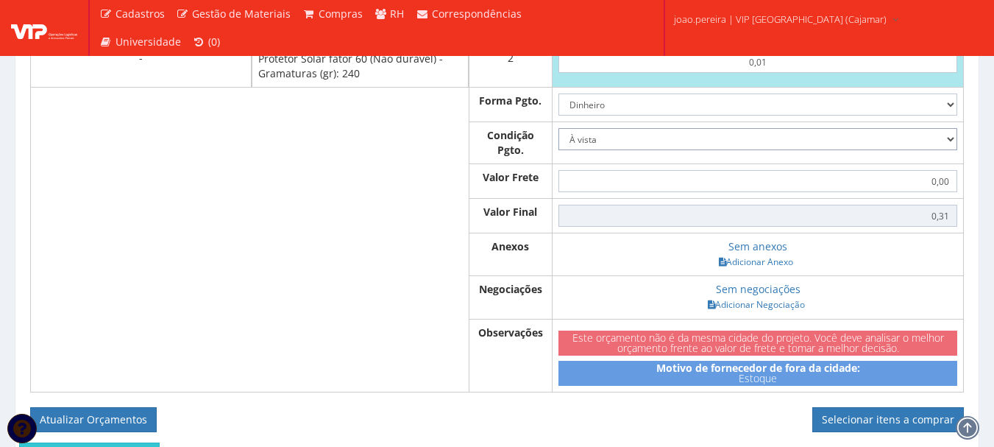
scroll to position [1955, 0]
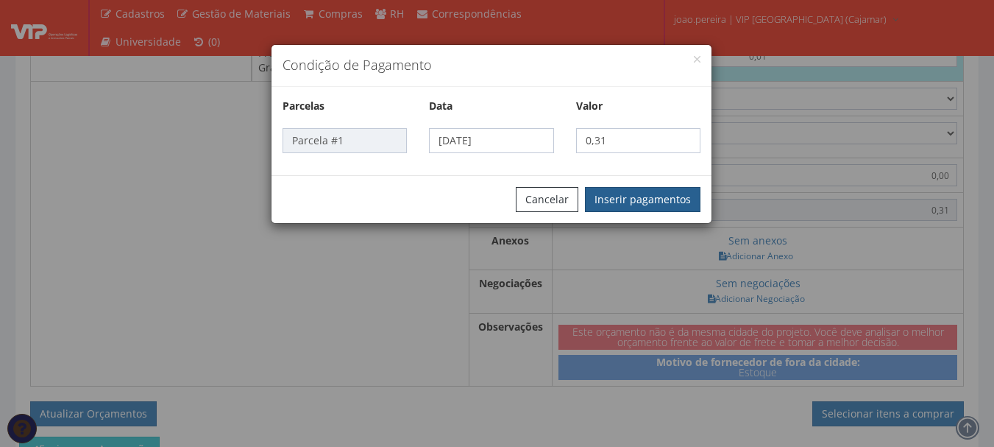
click at [662, 190] on button "Inserir pagamentos" at bounding box center [642, 199] width 115 height 25
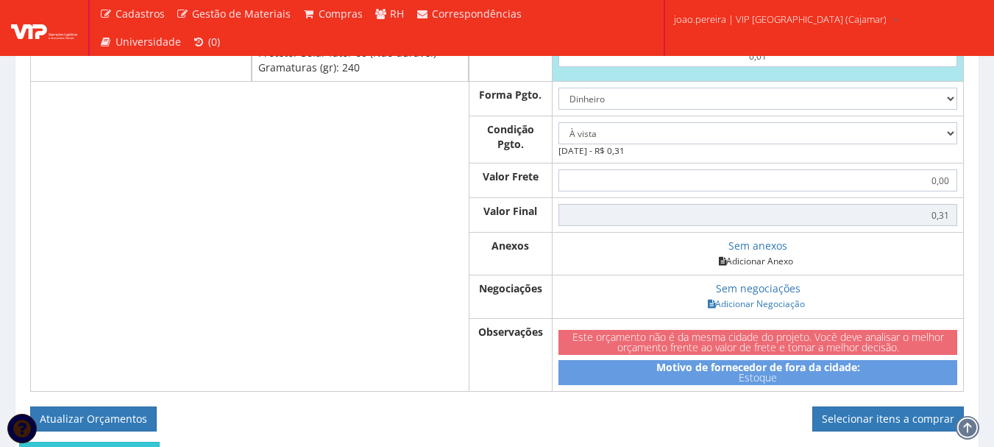
click at [764, 268] on link "Adicionar Anexo" at bounding box center [755, 260] width 83 height 15
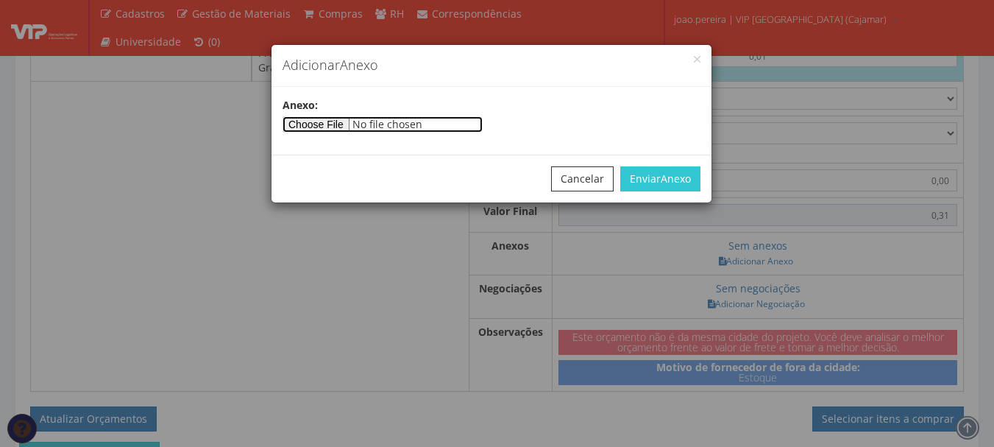
click at [322, 120] on input"] "file" at bounding box center [382, 124] width 200 height 16
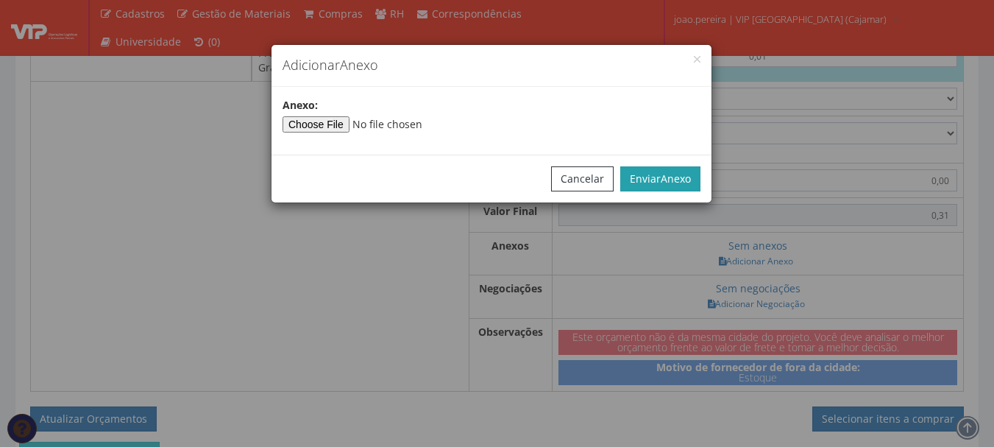
click at [655, 176] on button "Enviar Anexo" at bounding box center [660, 178] width 80 height 25
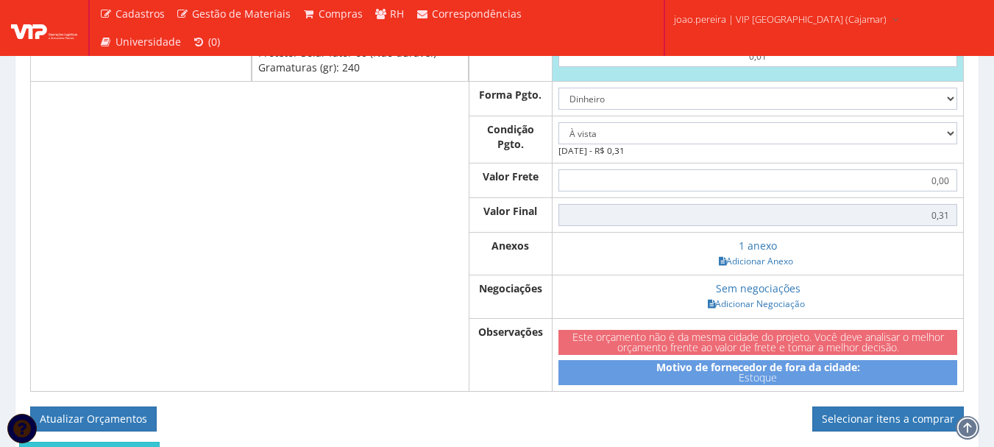
drag, startPoint x: 216, startPoint y: 310, endPoint x: 216, endPoint y: 302, distance: 8.1
click at [216, 275] on td at bounding box center [141, 253] width 221 height 43
click at [789, 268] on link "Adicionar Anexo" at bounding box center [755, 260] width 83 height 15
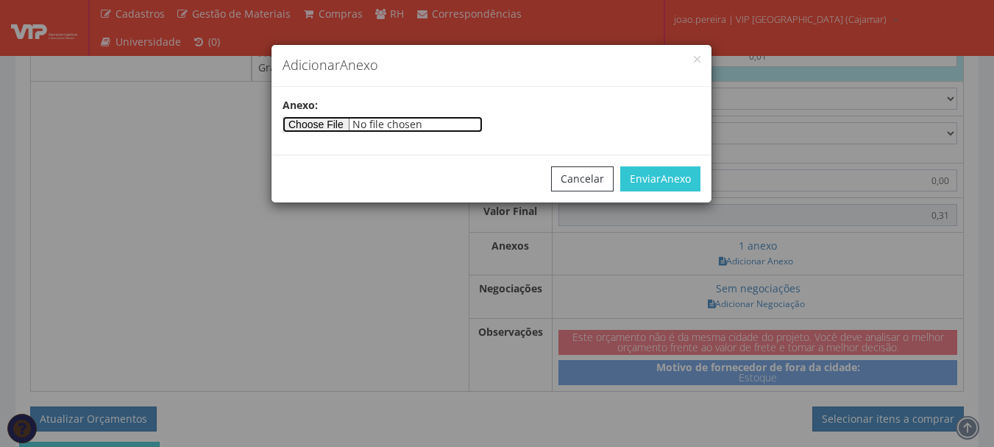
click at [313, 116] on input"] "file" at bounding box center [382, 124] width 200 height 16
type input"] "C:\fakepath\PEDIDOS SEM NOTA FISCAL ESTOQUE.docx"
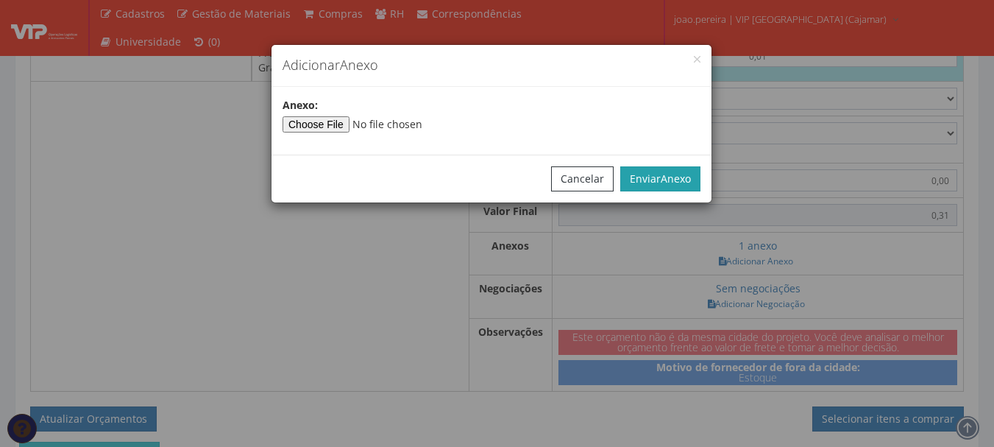
click at [655, 174] on button "Enviar Anexo" at bounding box center [660, 178] width 80 height 25
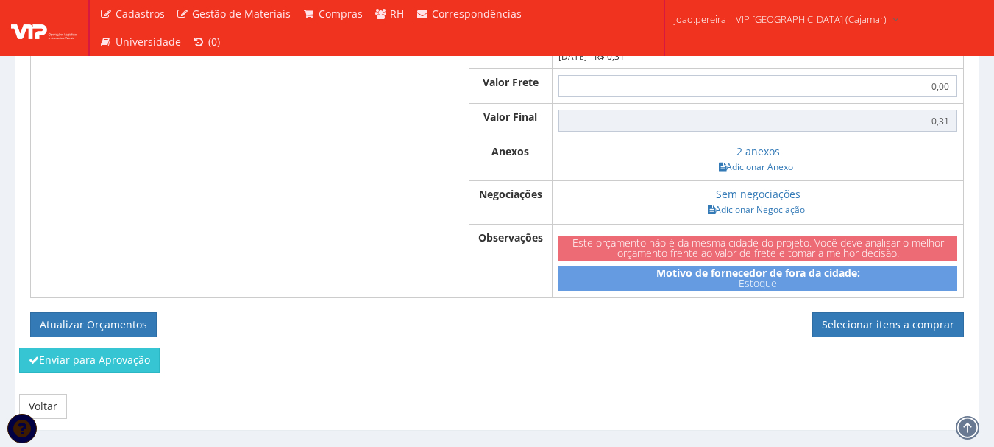
scroll to position [2156, 0]
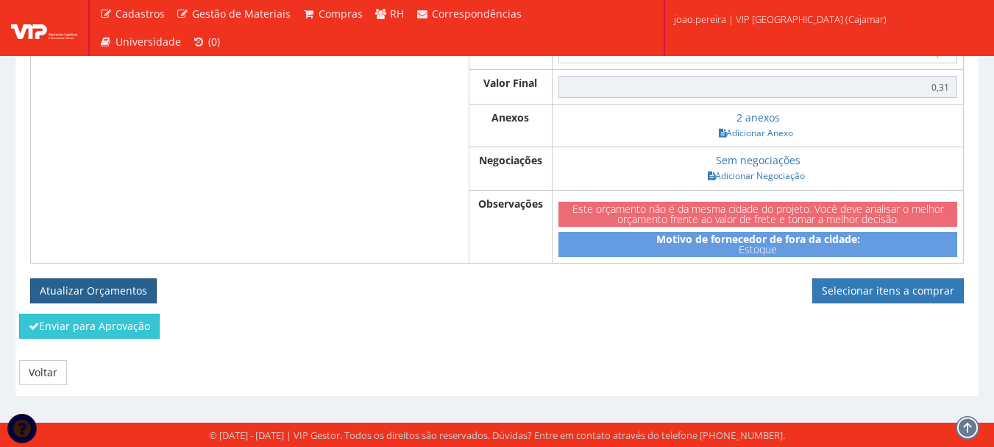
click at [119, 293] on button "Atualizar Orçamentos" at bounding box center [93, 290] width 127 height 25
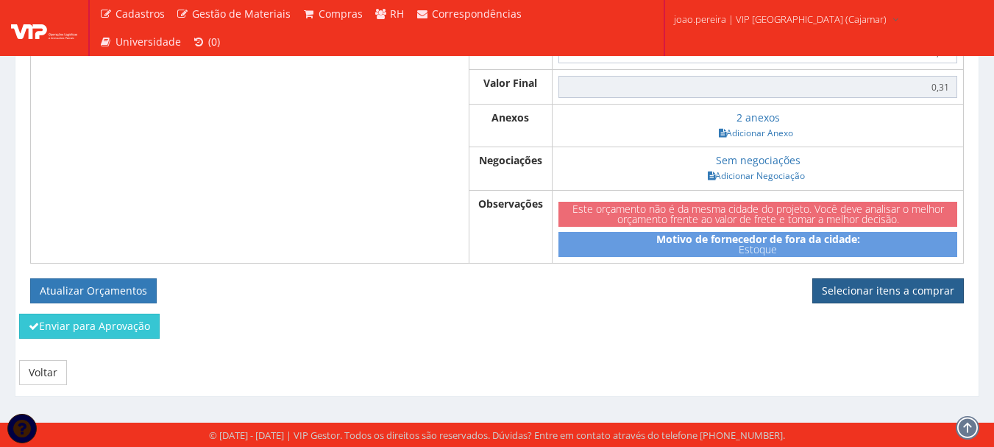
click at [908, 294] on link "Selecionar itens a comprar" at bounding box center [888, 290] width 152 height 25
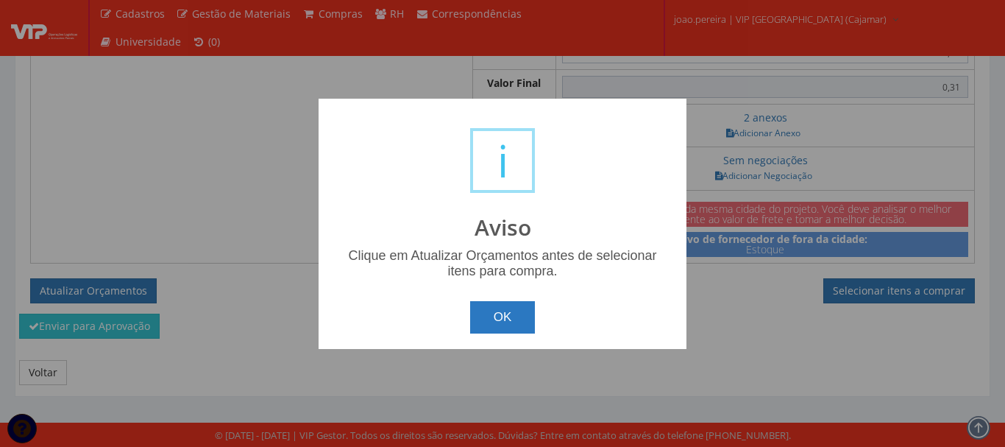
click at [498, 313] on button "OK" at bounding box center [502, 317] width 65 height 32
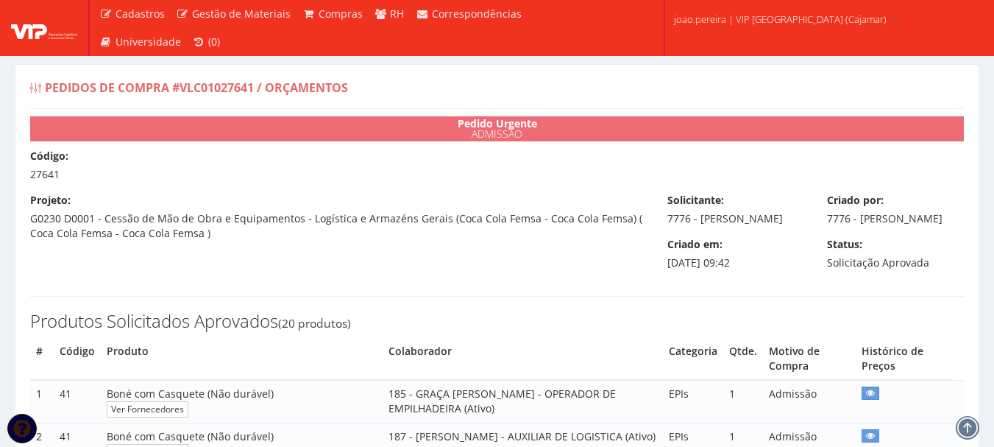
select select "0"
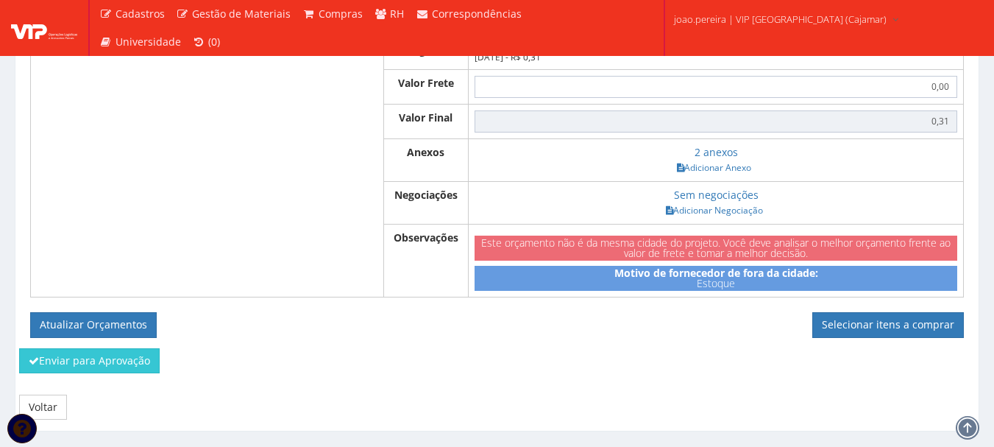
scroll to position [2050, 0]
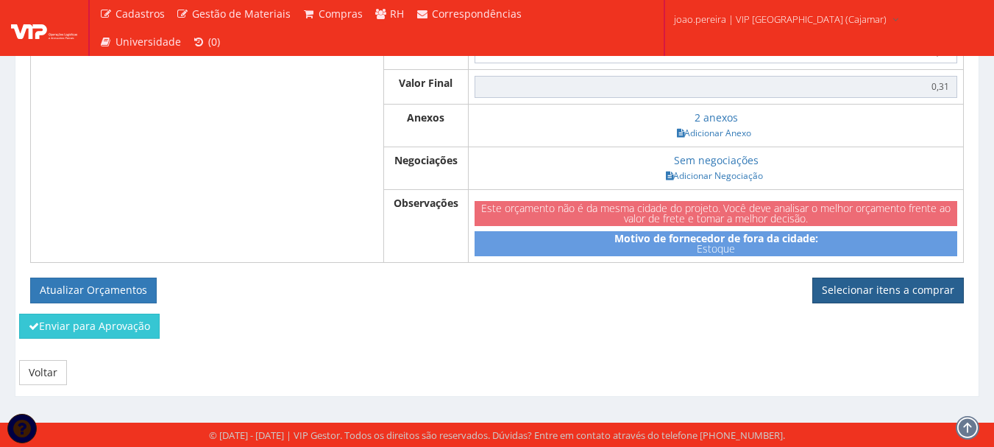
click at [897, 290] on link "Selecionar itens a comprar" at bounding box center [888, 289] width 152 height 25
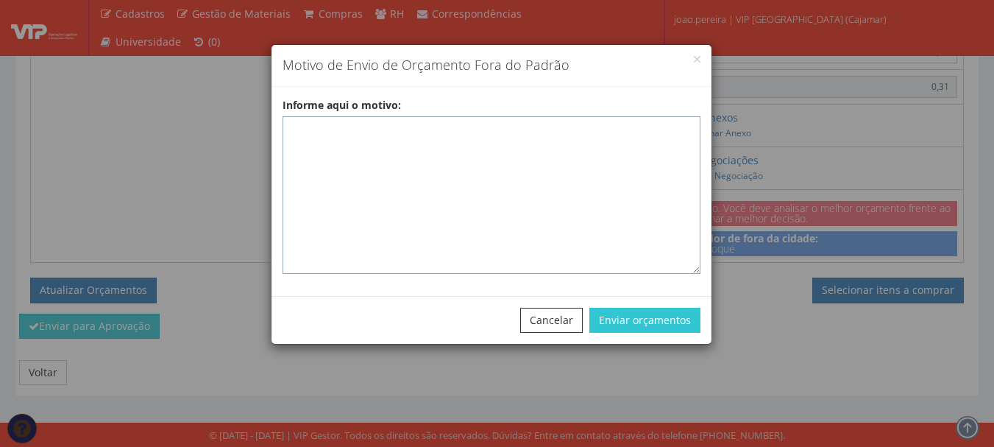
click at [352, 116] on textarea "Informe aqui o motivo:" at bounding box center [491, 194] width 418 height 157
click at [335, 132] on textarea "Informe aqui o motivo:" at bounding box center [491, 194] width 418 height 157
paste textarea "Pedido de compras para emissão de ficha de EPIS ou Uniformes para colaborador -…"
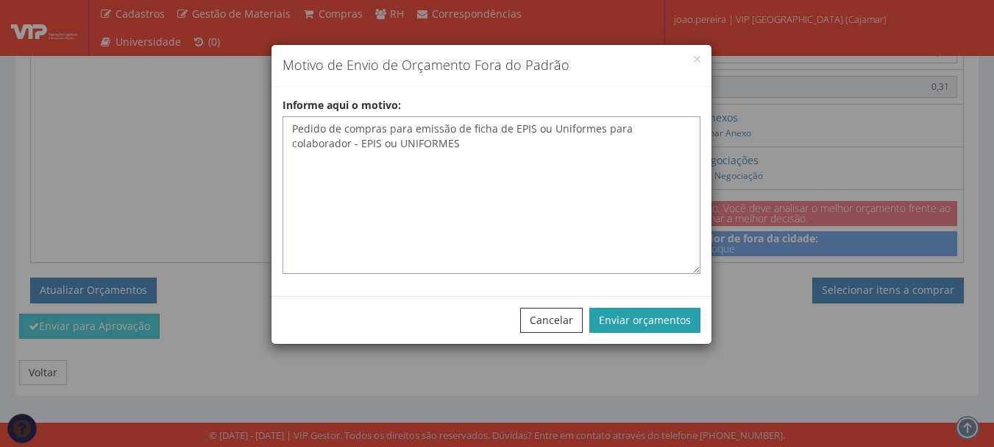
type textarea "Pedido de compras para emissão de ficha de EPIS ou Uniformes para colaborador -…"
click at [653, 319] on button "Enviar orçamentos" at bounding box center [644, 319] width 111 height 25
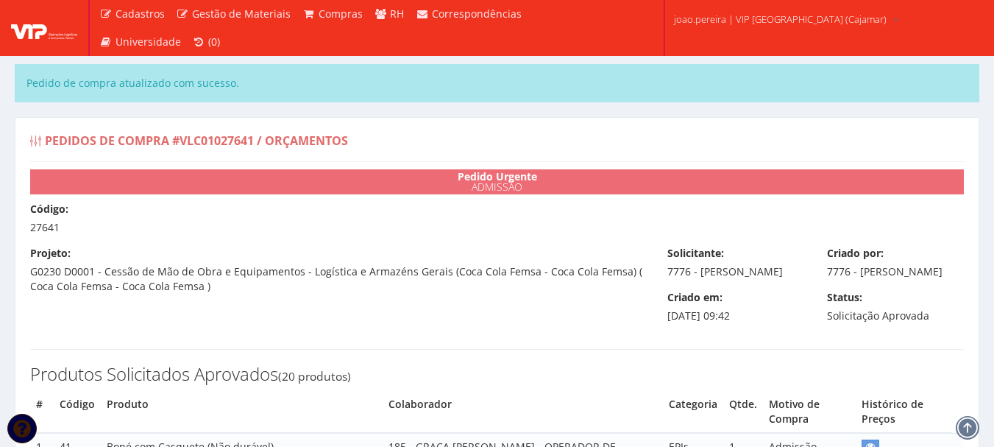
select select "0"
